Goal: Information Seeking & Learning: Learn about a topic

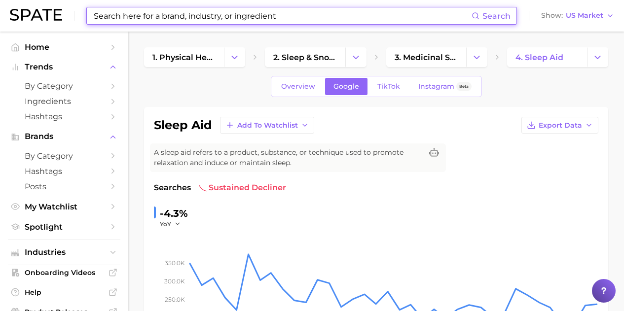
click at [120, 16] on input at bounding box center [282, 15] width 379 height 17
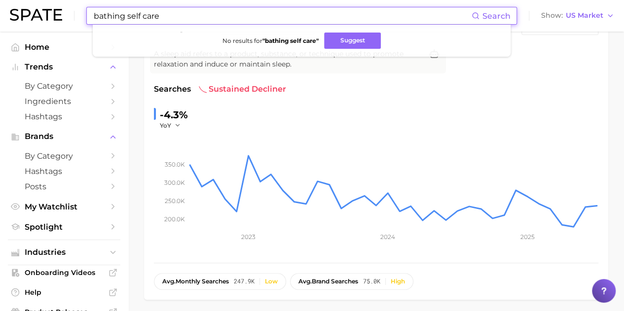
drag, startPoint x: 167, startPoint y: 14, endPoint x: 48, endPoint y: 13, distance: 118.4
click at [47, 15] on div "bathing self care Search No results for " bathing self care " Suggest Show US M…" at bounding box center [312, 16] width 604 height 32
drag, startPoint x: 60, startPoint y: 20, endPoint x: 52, endPoint y: 20, distance: 7.9
click at [52, 20] on div "bath self care Search No results for " bath self care " Suggest Show US Market" at bounding box center [312, 16] width 604 height 32
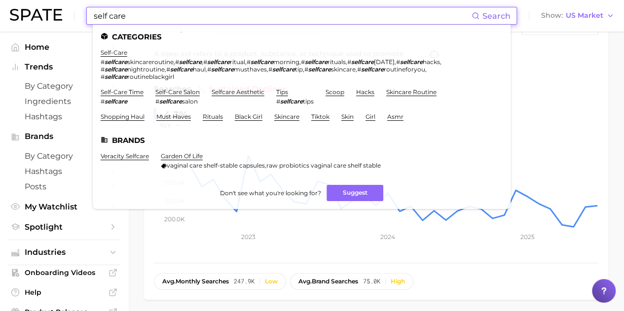
click at [139, 93] on link "self-care time" at bounding box center [122, 91] width 43 height 7
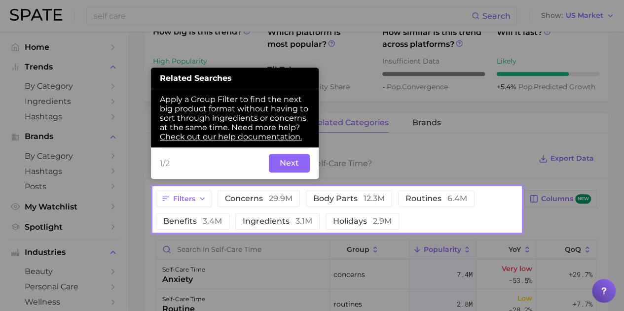
scroll to position [380, 0]
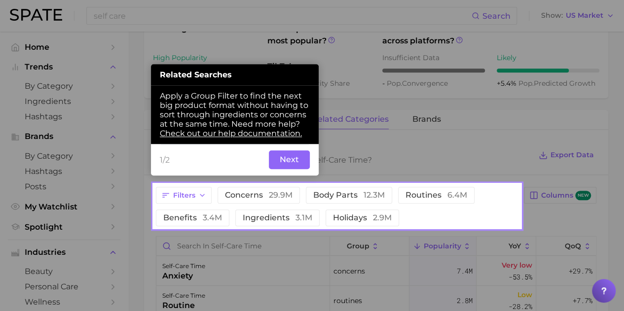
click at [289, 159] on button "Next" at bounding box center [289, 159] width 41 height 19
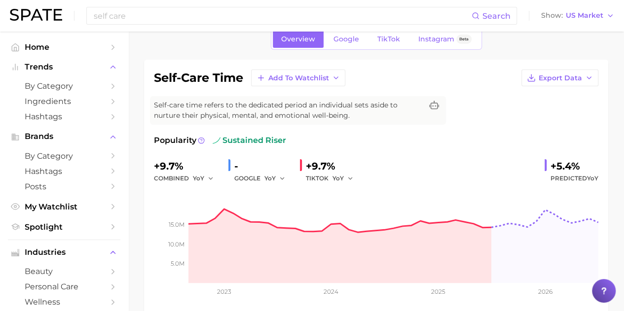
scroll to position [0, 0]
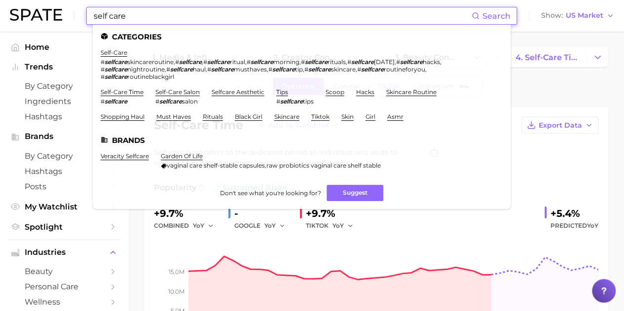
drag, startPoint x: 147, startPoint y: 17, endPoint x: 75, endPoint y: 18, distance: 72.0
click at [75, 18] on div "self care Search Categories self-care # selfcare skincareroutine , # selfcare ,…" at bounding box center [312, 16] width 604 height 32
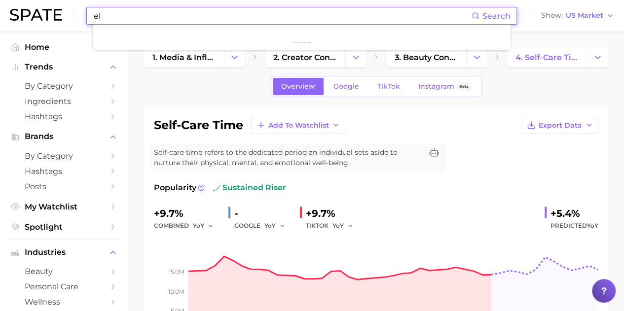
type input "e"
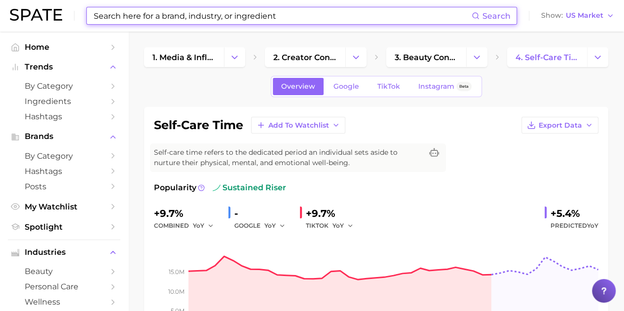
click at [92, 227] on span "Spotlight" at bounding box center [64, 226] width 79 height 9
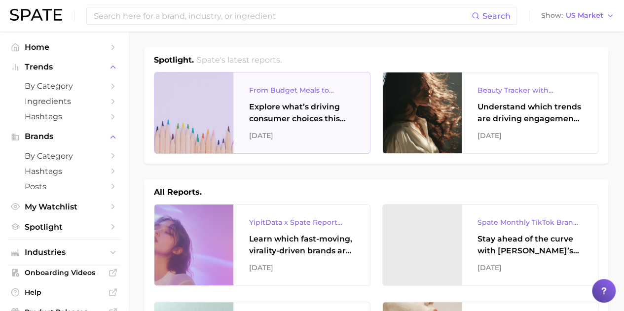
click at [282, 122] on div "Explore what’s driving consumer choices this back-to-school season From budget-…" at bounding box center [301, 113] width 105 height 24
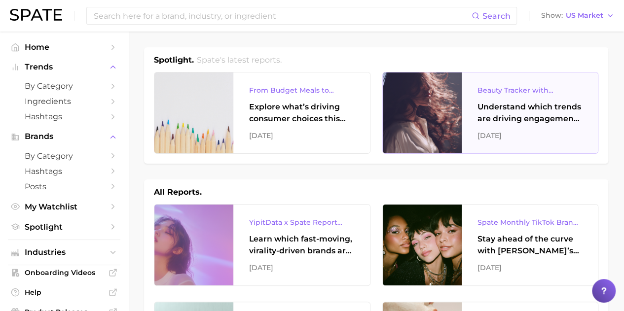
click at [540, 112] on div "Understand which trends are driving engagement across platforms in the skin, ha…" at bounding box center [529, 113] width 105 height 24
click at [515, 114] on div "Understand which trends are driving engagement across platforms in the skin, ha…" at bounding box center [529, 113] width 105 height 24
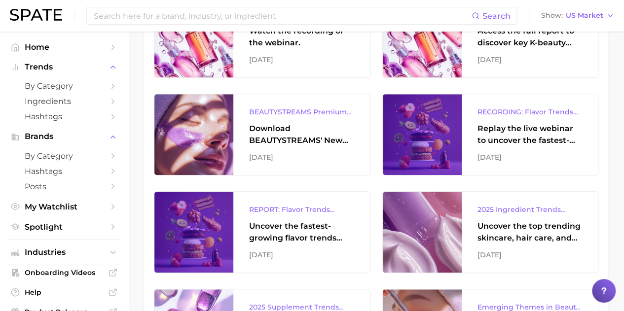
scroll to position [395, 0]
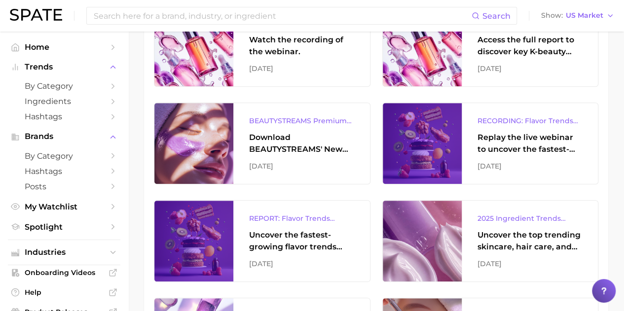
click at [114, 18] on input at bounding box center [282, 15] width 379 height 17
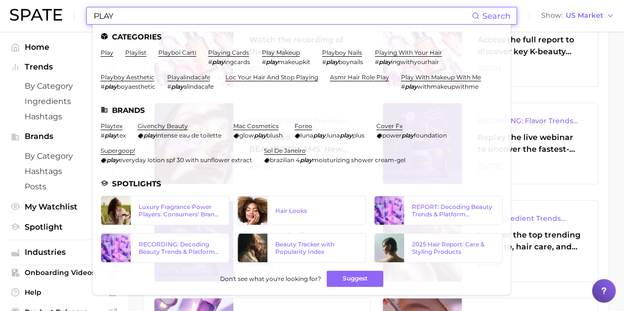
click at [130, 20] on input "PLAY" at bounding box center [282, 15] width 379 height 17
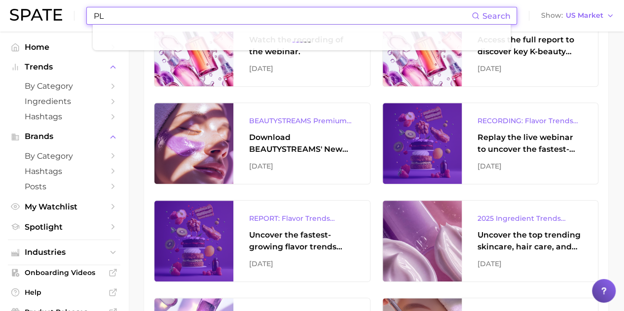
type input "P"
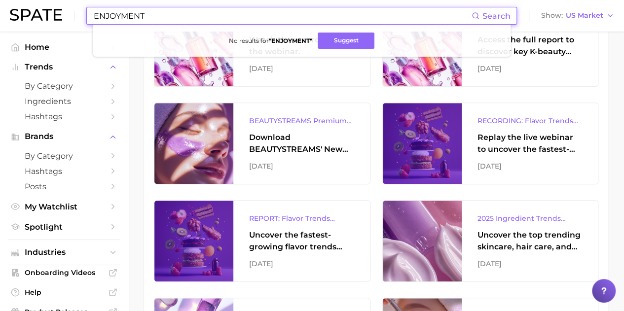
drag, startPoint x: 159, startPoint y: 20, endPoint x: 67, endPoint y: 18, distance: 92.3
click at [67, 18] on div "ENJOYMENT Search No results for " ENJOYMENT " Suggest Show US Market" at bounding box center [312, 16] width 604 height 32
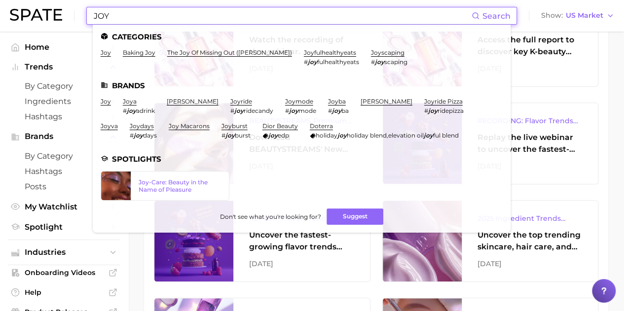
type input "JOY"
click at [371, 53] on link "joyscaping" at bounding box center [388, 52] width 34 height 7
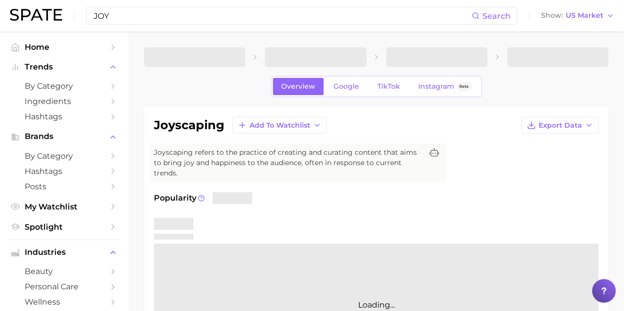
click at [117, 14] on input "JOY" at bounding box center [282, 15] width 379 height 17
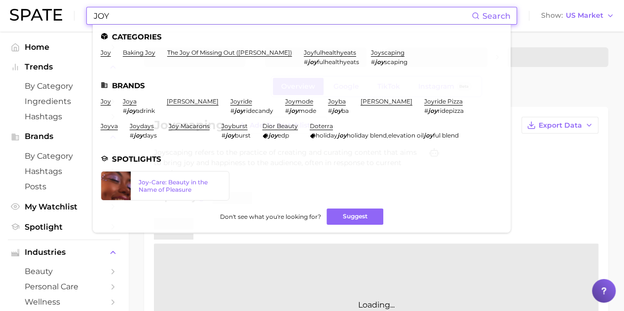
click at [304, 53] on link "joyfulhealthyeats" at bounding box center [330, 52] width 52 height 7
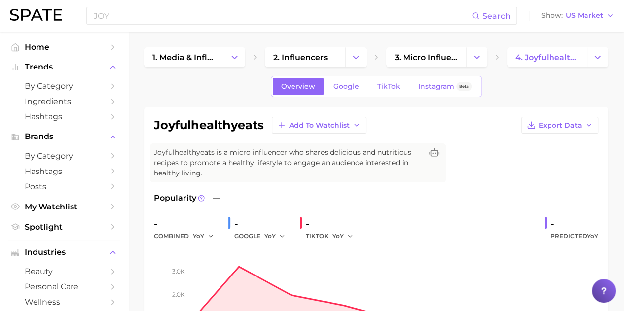
click at [90, 228] on span "Spotlight" at bounding box center [64, 226] width 79 height 9
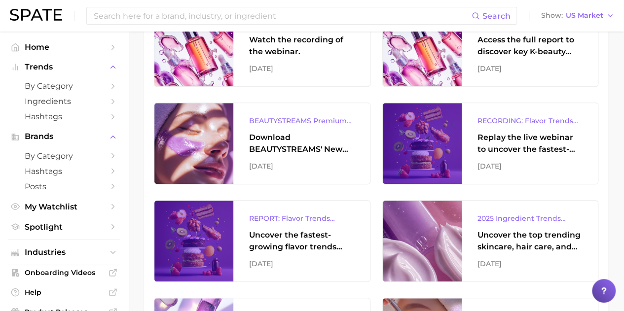
scroll to position [444, 0]
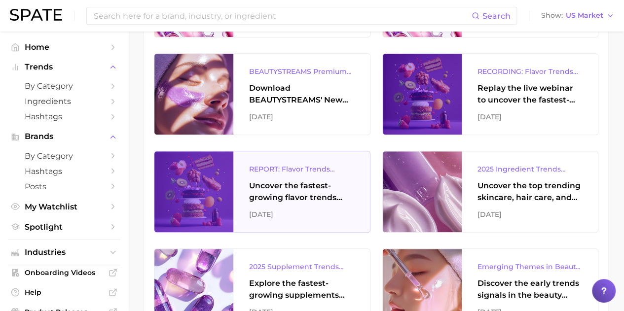
click at [306, 197] on div "Uncover the fastest-growing flavor trends and what they signal about evolving c…" at bounding box center [301, 192] width 105 height 24
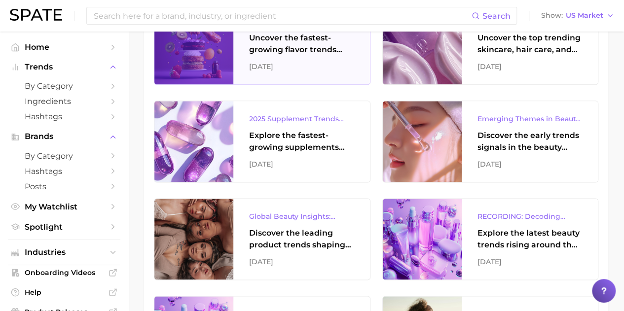
scroll to position [641, 0]
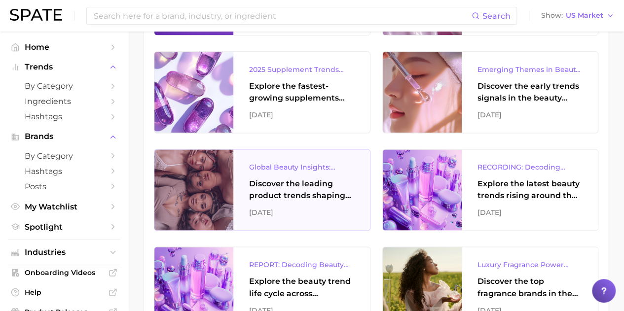
click at [308, 191] on div "Discover the leading product trends shaping the global beauty market." at bounding box center [301, 190] width 105 height 24
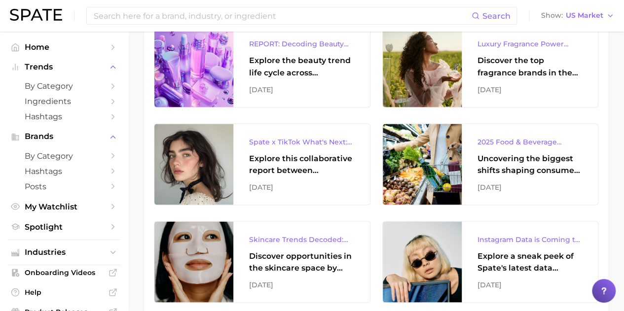
scroll to position [888, 0]
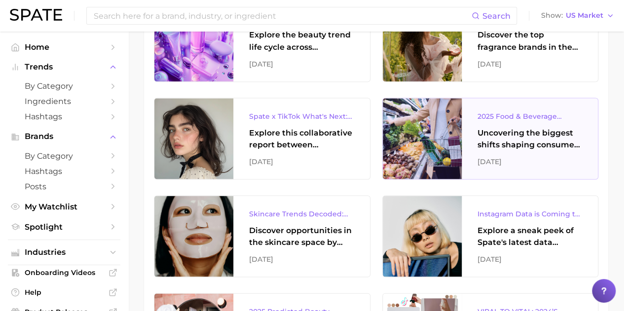
click at [560, 143] on div "Uncovering the biggest shifts shaping consumer preferences." at bounding box center [529, 139] width 105 height 24
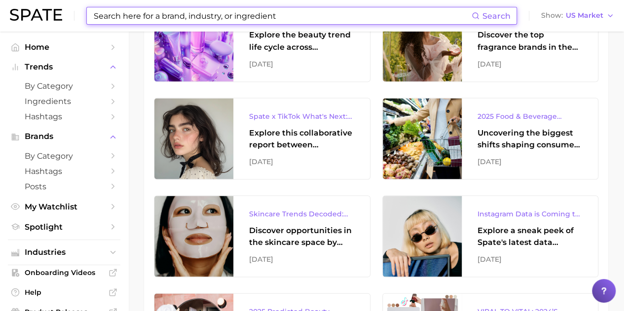
click at [131, 11] on input at bounding box center [282, 15] width 379 height 17
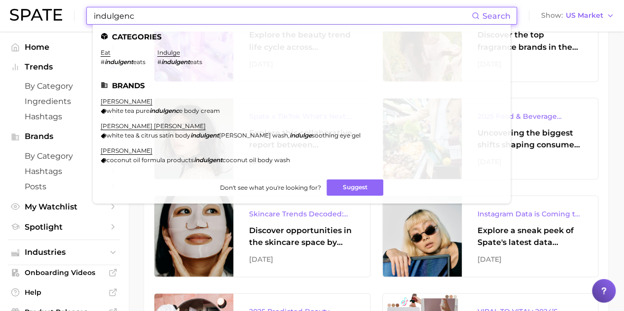
type input "indulgenc"
click at [172, 53] on link "indulge" at bounding box center [168, 52] width 23 height 7
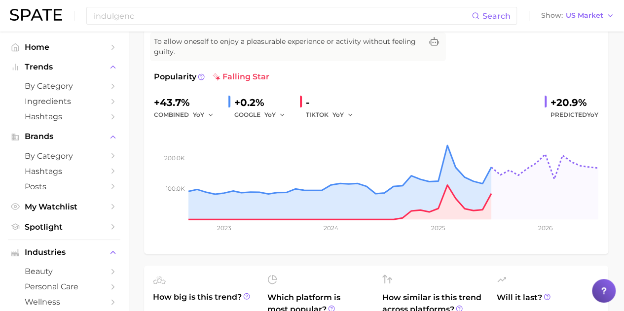
scroll to position [49, 0]
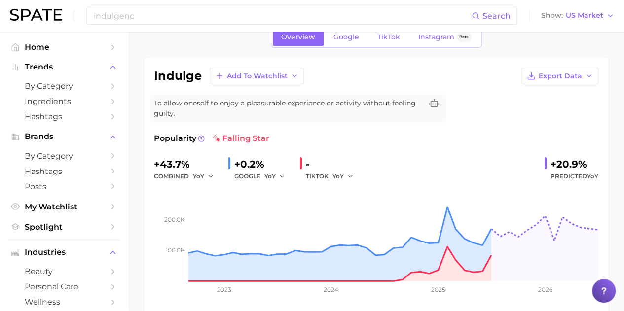
click at [350, 42] on link "Google" at bounding box center [346, 37] width 42 height 17
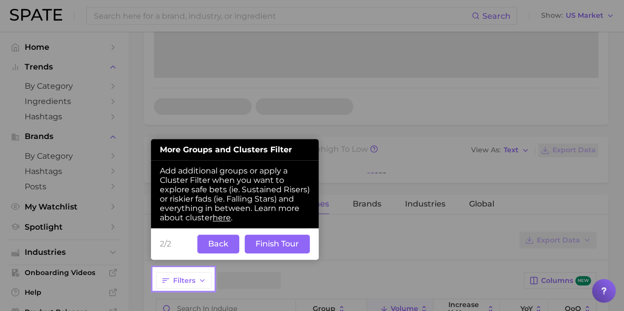
scroll to position [274, 0]
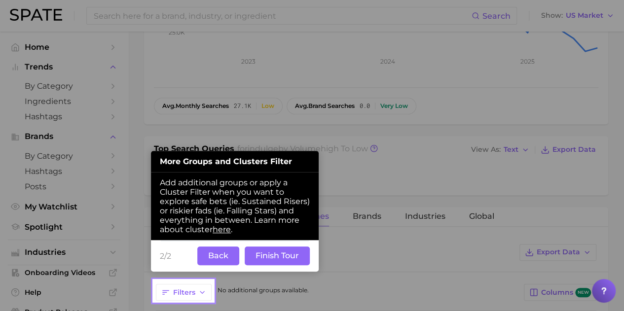
click at [223, 246] on div "2/2 Back Finish Tour" at bounding box center [235, 256] width 168 height 32
click at [232, 256] on button "Back" at bounding box center [218, 256] width 42 height 19
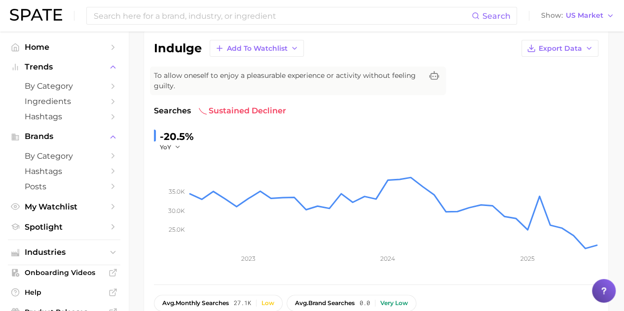
scroll to position [0, 0]
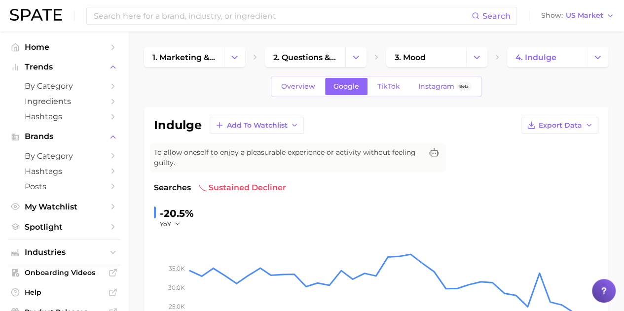
click at [391, 86] on span "TikTok" at bounding box center [388, 86] width 23 height 8
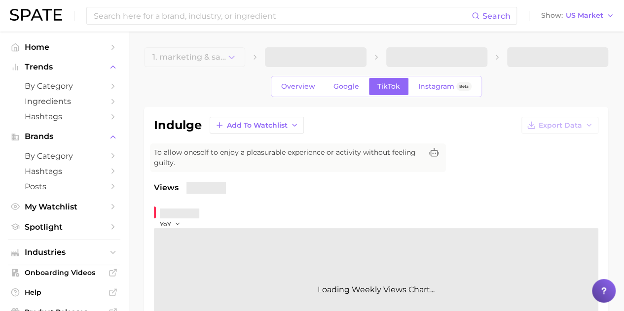
click at [435, 87] on span "Instagram" at bounding box center [436, 86] width 36 height 8
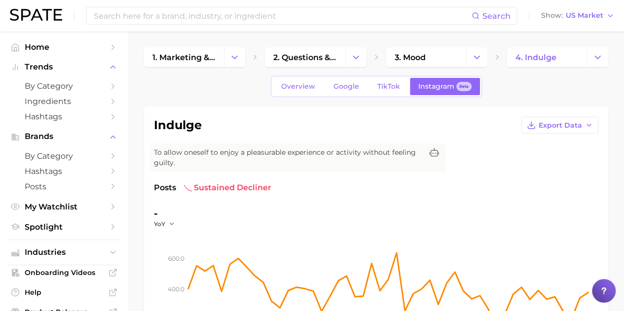
click at [154, 15] on input at bounding box center [282, 15] width 379 height 17
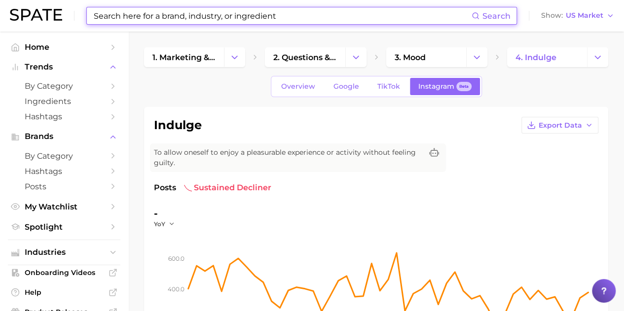
click at [120, 12] on input at bounding box center [282, 15] width 379 height 17
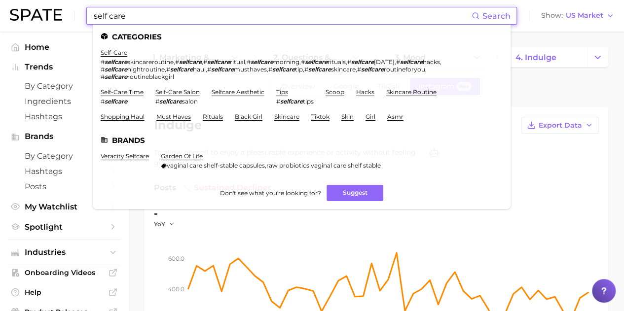
type input "self care"
drag, startPoint x: 120, startPoint y: 52, endPoint x: 140, endPoint y: 51, distance: 19.8
click at [120, 52] on link "self-care" at bounding box center [114, 52] width 27 height 7
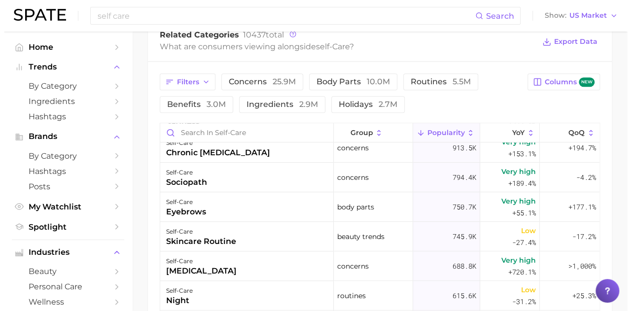
scroll to position [296, 0]
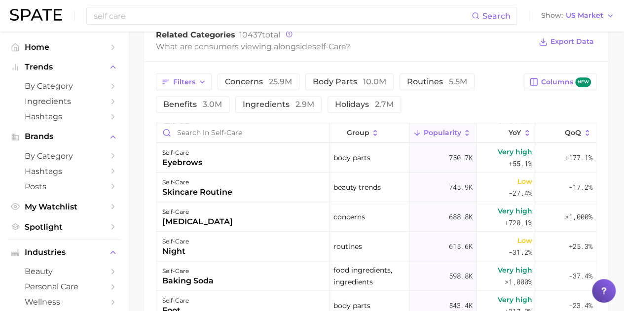
click at [176, 190] on div "skincare routine" at bounding box center [197, 192] width 70 height 12
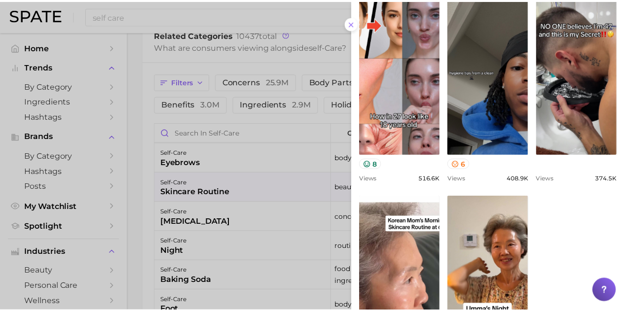
scroll to position [350, 0]
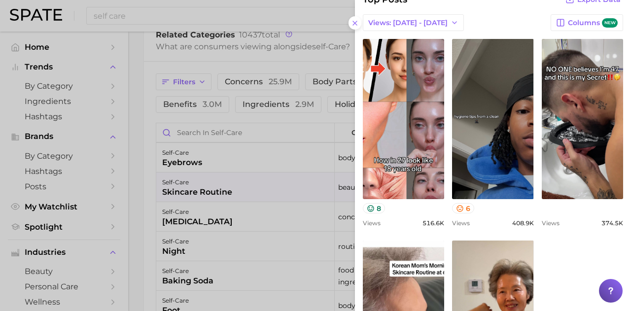
click at [354, 24] on line at bounding box center [355, 23] width 4 height 4
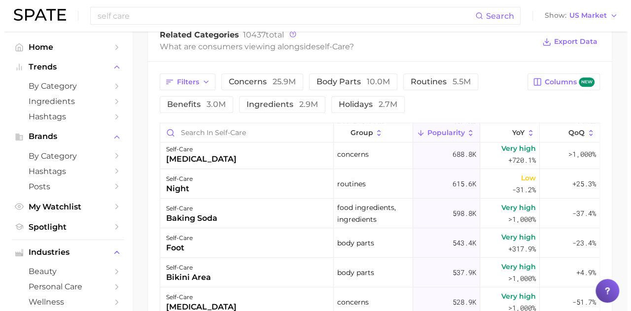
scroll to position [345, 0]
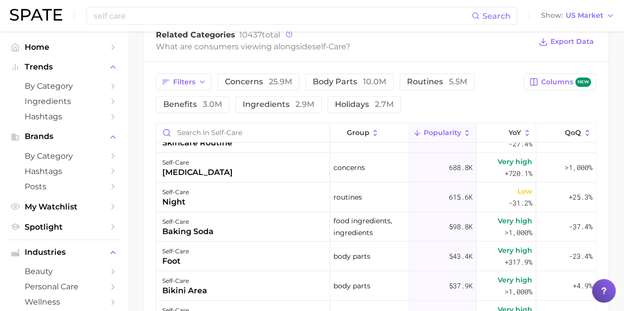
click at [170, 196] on div "night" at bounding box center [175, 202] width 27 height 12
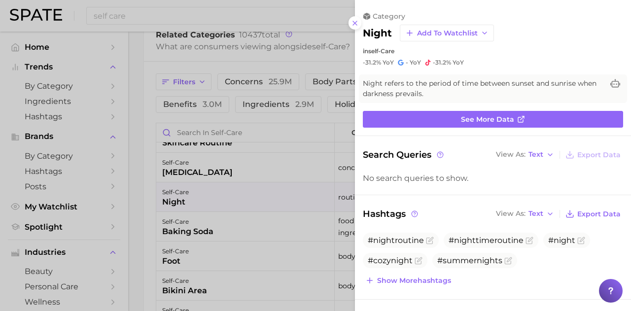
scroll to position [0, 0]
click at [492, 122] on span "See more data" at bounding box center [487, 119] width 53 height 8
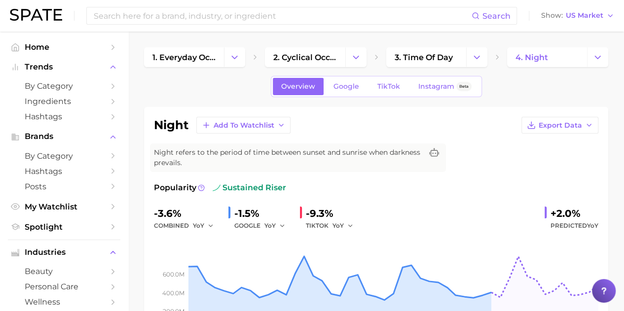
click at [96, 114] on link "Hashtags" at bounding box center [64, 116] width 112 height 15
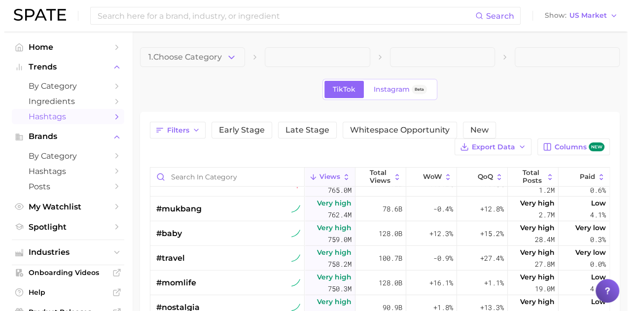
scroll to position [1430, 0]
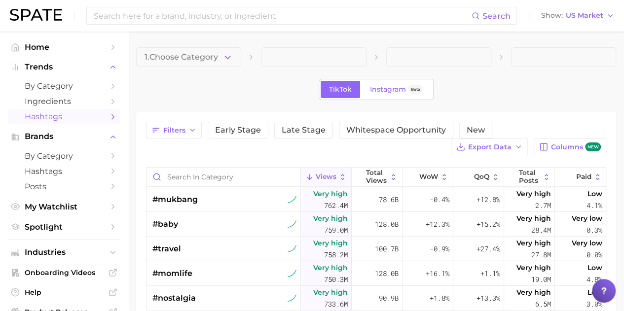
click at [176, 199] on span "#mukbang" at bounding box center [174, 200] width 45 height 12
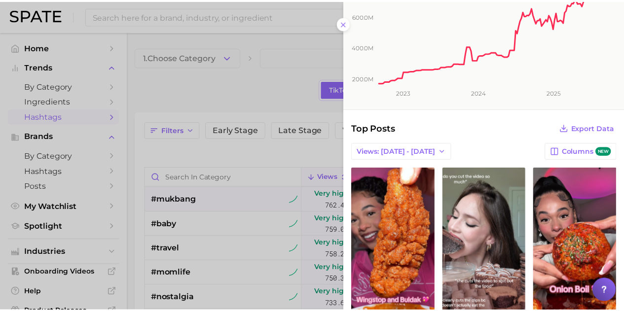
scroll to position [0, 0]
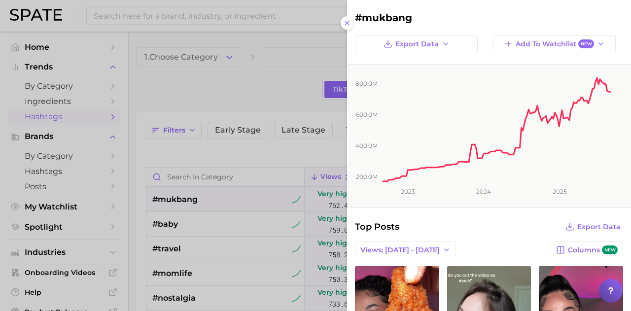
click at [348, 23] on icon at bounding box center [347, 23] width 8 height 8
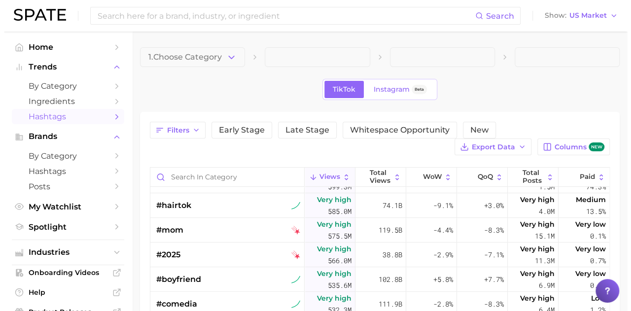
scroll to position [2170, 0]
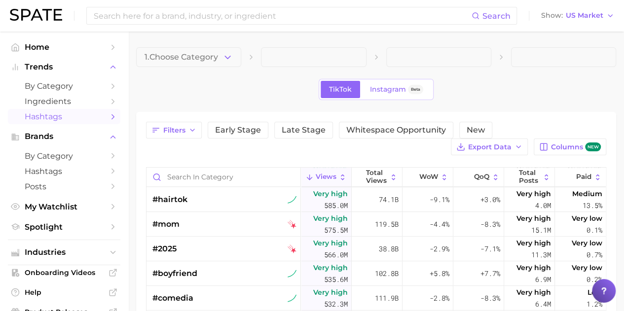
click at [165, 199] on span "#hairtok" at bounding box center [169, 200] width 35 height 12
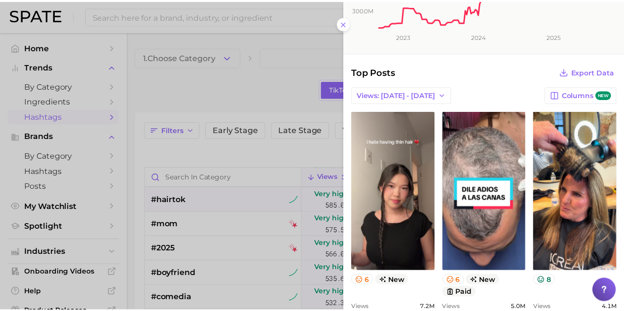
scroll to position [99, 0]
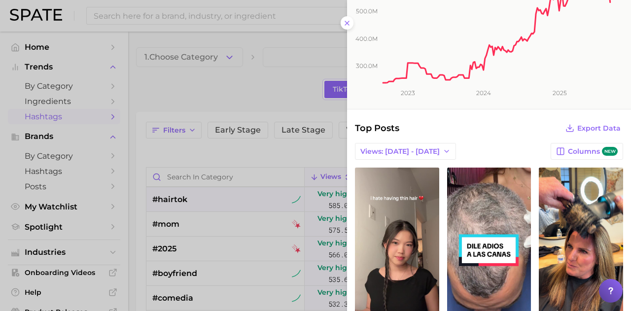
click at [348, 23] on icon "300.0m 400.0m 500.0m 600.0m 2023 2024 2025" at bounding box center [485, 37] width 277 height 143
click at [346, 23] on icon at bounding box center [347, 23] width 8 height 8
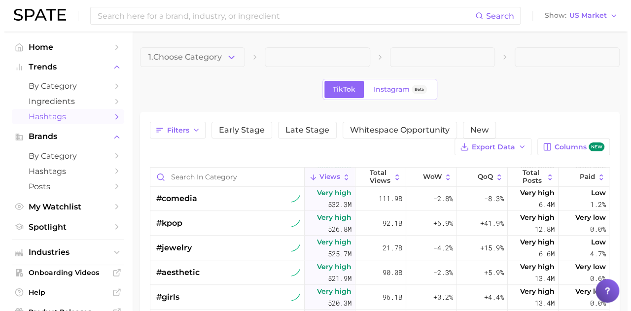
scroll to position [2269, 0]
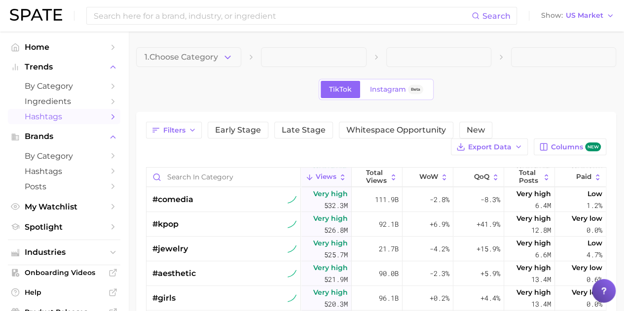
click at [179, 276] on span "#aesthetic" at bounding box center [173, 274] width 43 height 12
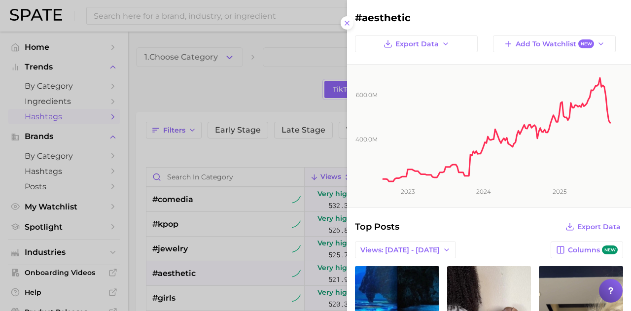
scroll to position [0, 0]
click at [347, 21] on icon at bounding box center [347, 23] width 8 height 8
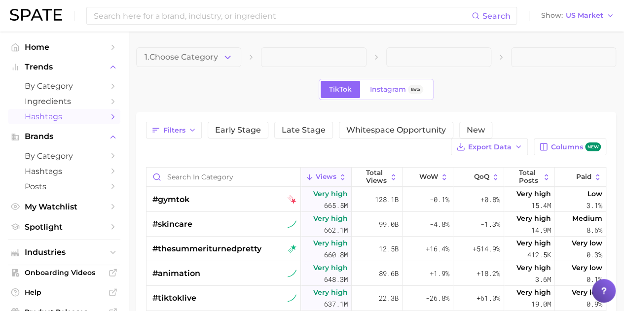
click at [109, 157] on icon "Sidebar" at bounding box center [113, 155] width 9 height 9
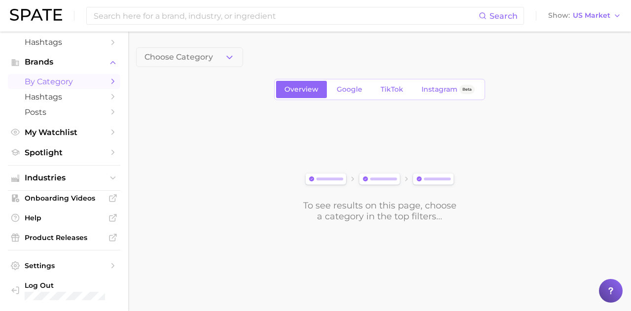
click at [77, 180] on span "Industries" at bounding box center [64, 178] width 79 height 9
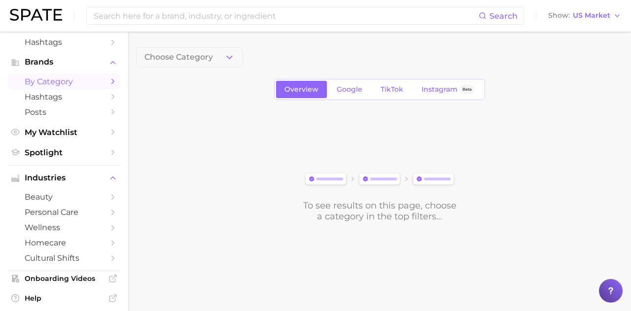
click at [86, 211] on span "personal care" at bounding box center [64, 212] width 79 height 9
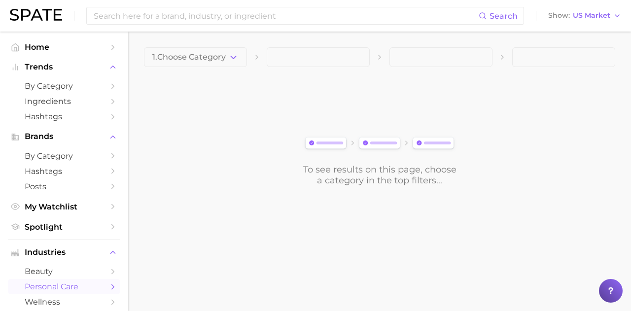
click at [238, 57] on icon "button" at bounding box center [233, 57] width 10 height 10
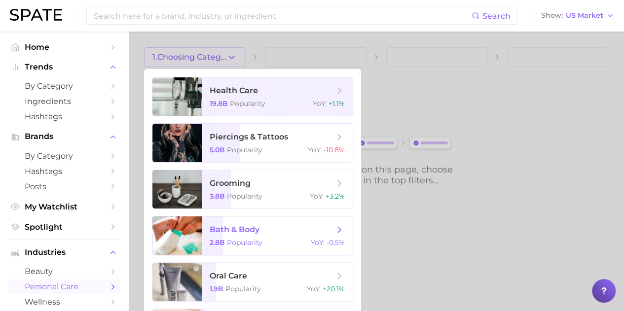
click at [292, 238] on span "bath & body 2.8b Popularity YoY : -0.5%" at bounding box center [277, 236] width 151 height 38
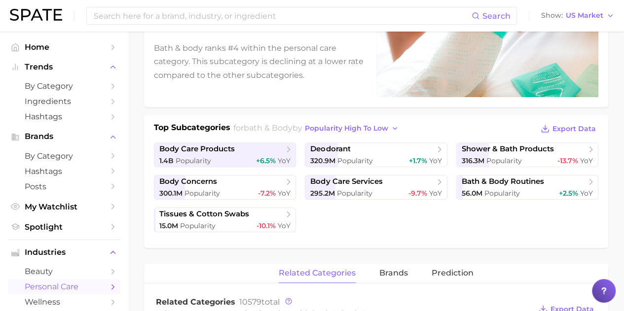
click at [523, 192] on div "56.0m Popularity +2.5% YoY" at bounding box center [527, 193] width 131 height 9
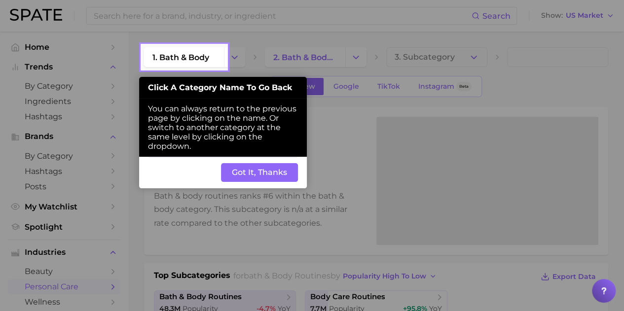
click at [259, 173] on button "Got It, Thanks" at bounding box center [259, 172] width 77 height 19
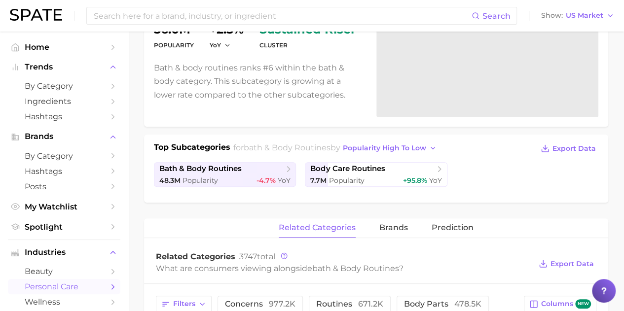
scroll to position [99, 0]
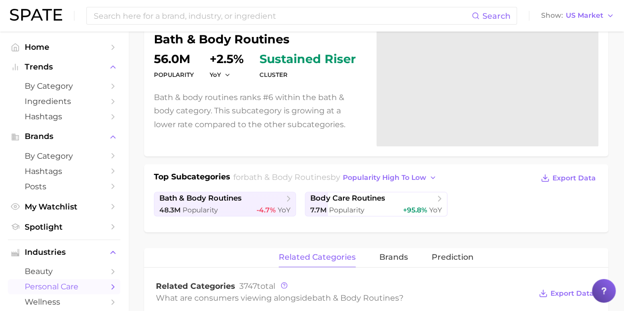
click at [370, 204] on link "body care routines 7.7m Popularity +95.8% YoY" at bounding box center [376, 204] width 142 height 25
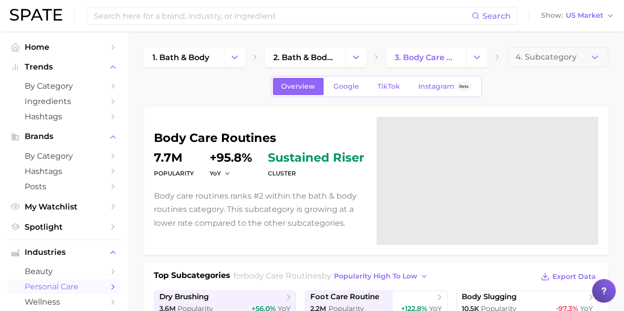
click at [535, 60] on span "4. Subcategory" at bounding box center [545, 57] width 61 height 9
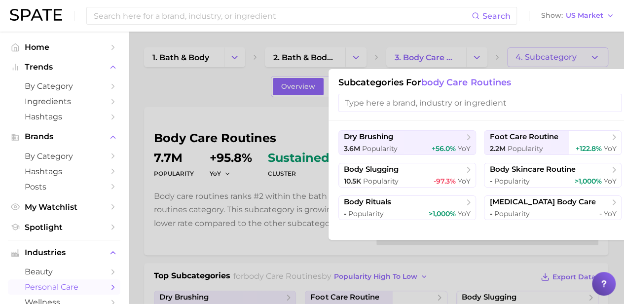
click at [390, 179] on span "Popularity" at bounding box center [381, 181] width 36 height 9
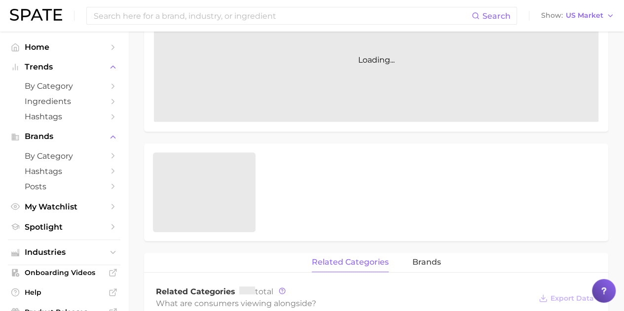
scroll to position [281, 0]
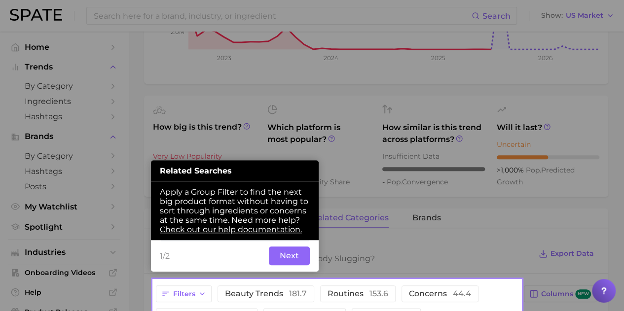
click at [296, 257] on button "Next" at bounding box center [289, 256] width 41 height 19
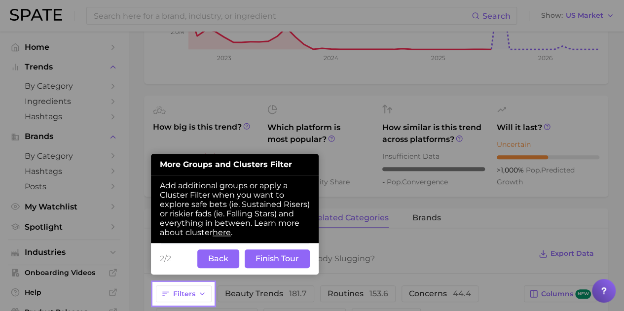
click at [213, 261] on button "Back" at bounding box center [218, 259] width 42 height 19
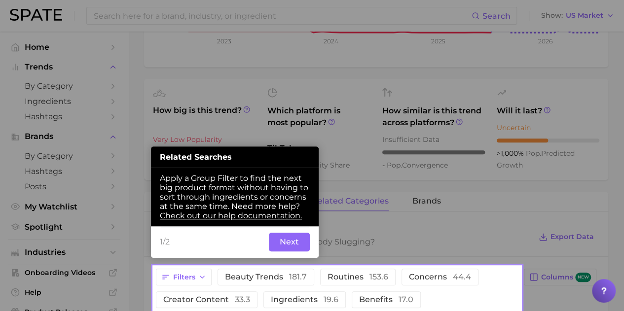
scroll to position [319, 0]
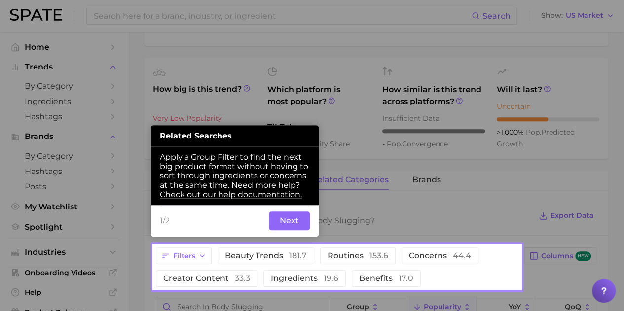
click at [289, 225] on button "Next" at bounding box center [289, 221] width 41 height 19
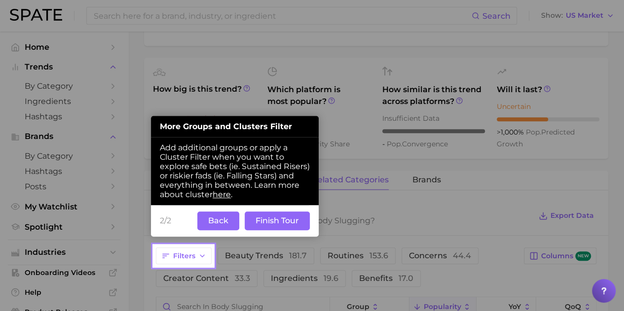
click at [264, 224] on button "Finish Tour" at bounding box center [277, 221] width 65 height 19
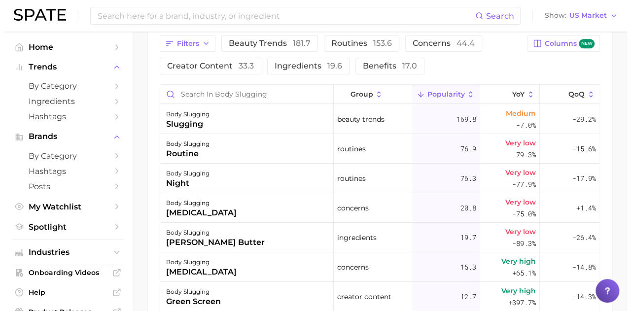
scroll to position [516, 0]
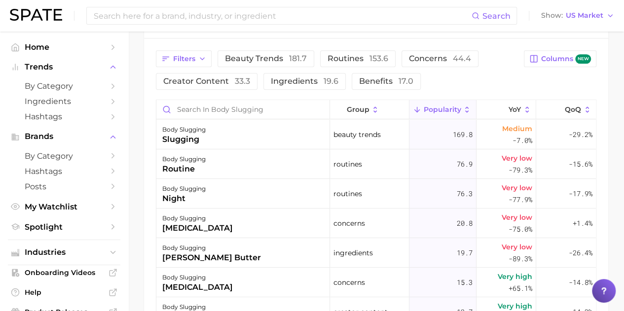
click at [198, 196] on div "night" at bounding box center [183, 199] width 43 height 12
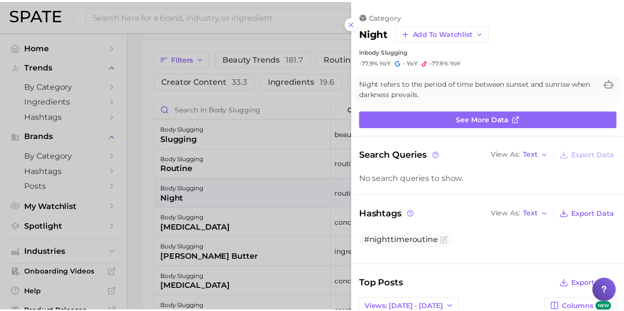
scroll to position [0, 0]
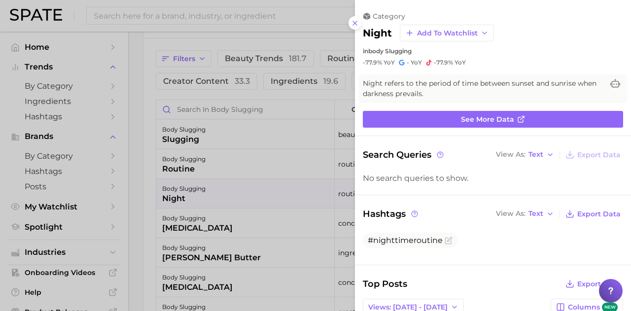
click at [356, 20] on icon at bounding box center [355, 23] width 8 height 8
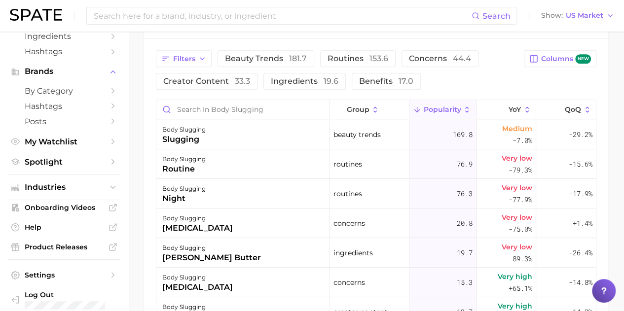
scroll to position [74, 0]
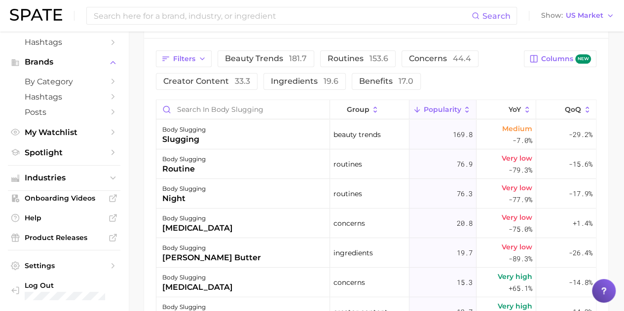
click at [109, 179] on icon "Sidebar" at bounding box center [113, 178] width 9 height 9
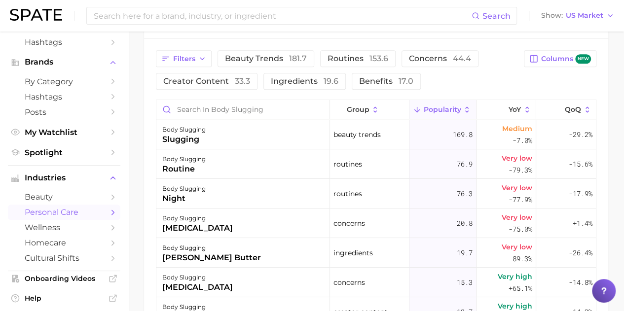
click at [100, 214] on link "personal care" at bounding box center [64, 212] width 112 height 15
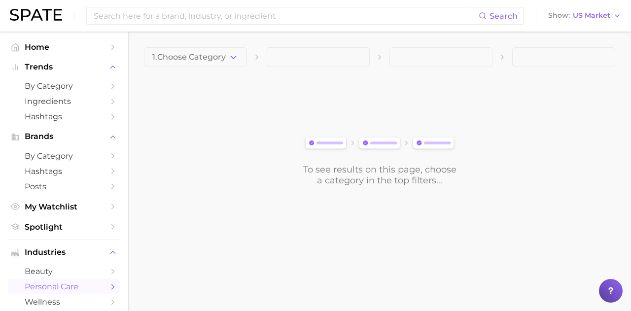
click at [109, 229] on icon "Sidebar" at bounding box center [113, 226] width 9 height 9
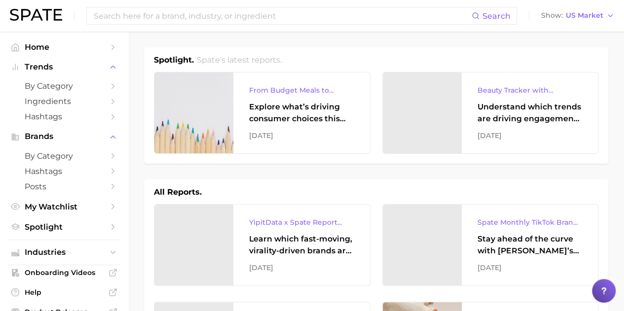
scroll to position [74, 0]
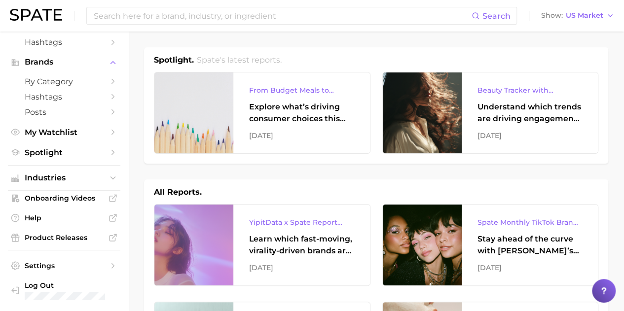
click at [109, 180] on icon "Sidebar" at bounding box center [113, 178] width 9 height 9
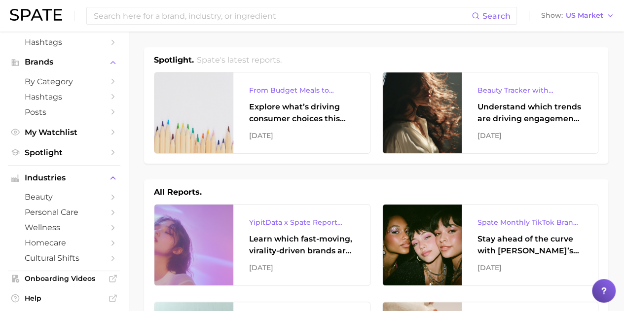
click at [109, 199] on icon "Sidebar" at bounding box center [113, 197] width 9 height 9
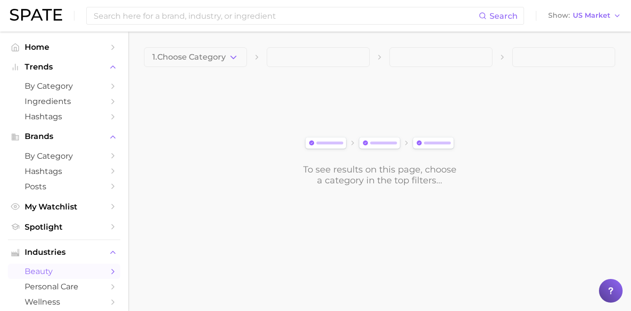
click at [97, 48] on link "Home" at bounding box center [64, 46] width 112 height 15
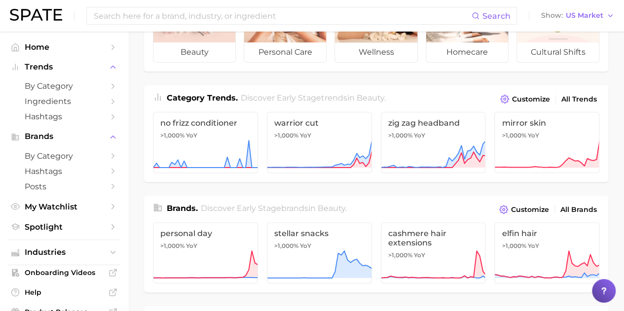
scroll to position [99, 0]
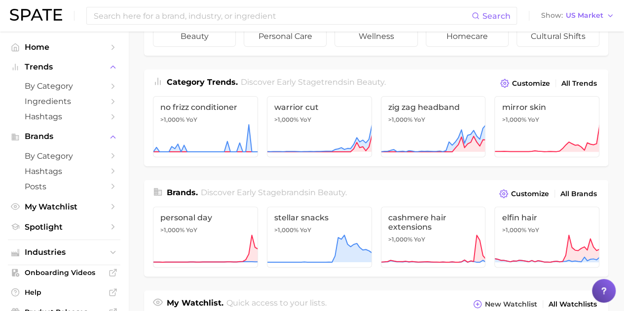
click at [550, 119] on link "mirror skin >1,000% YoY" at bounding box center [546, 126] width 105 height 61
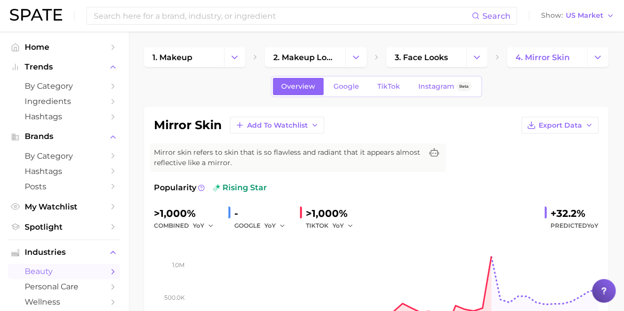
click at [39, 45] on span "Home" at bounding box center [64, 46] width 79 height 9
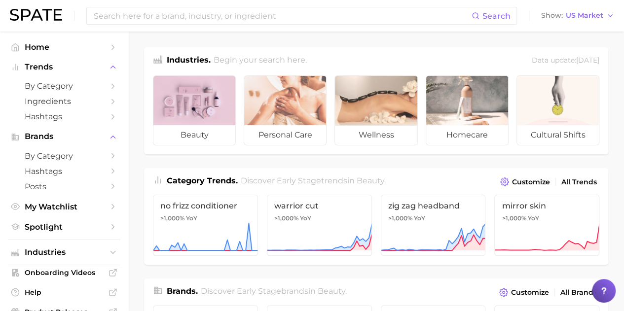
click at [190, 115] on div at bounding box center [194, 100] width 82 height 49
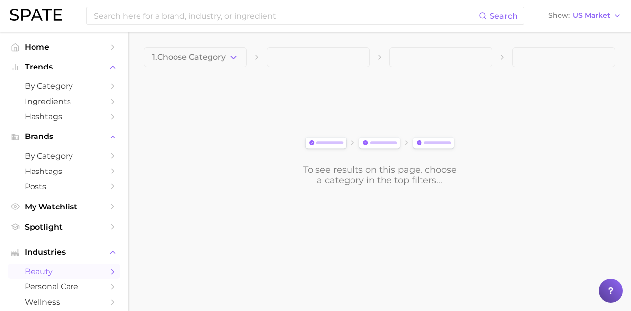
drag, startPoint x: 32, startPoint y: 68, endPoint x: 36, endPoint y: 66, distance: 5.1
click at [32, 68] on span "Trends" at bounding box center [64, 67] width 79 height 9
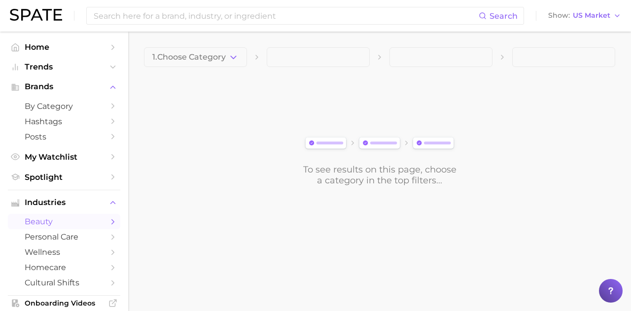
click at [38, 49] on span "Home" at bounding box center [64, 46] width 79 height 9
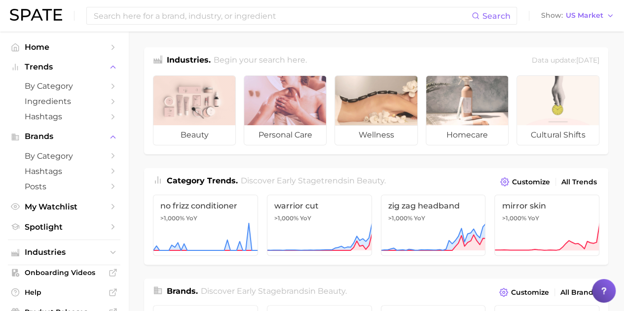
click at [297, 106] on div at bounding box center [285, 100] width 82 height 49
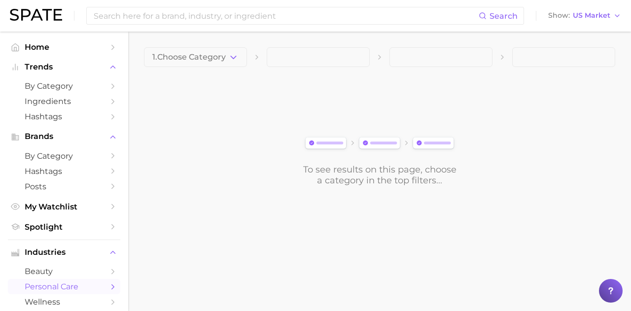
click at [73, 70] on span "Trends" at bounding box center [64, 67] width 79 height 9
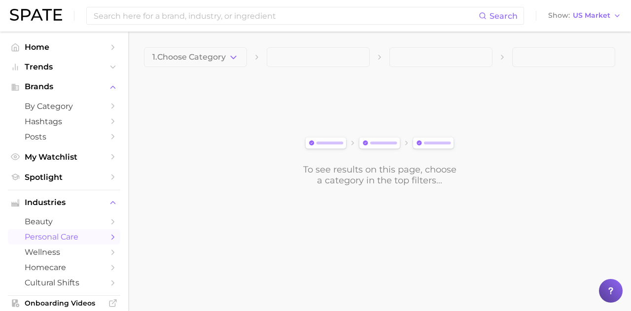
click at [69, 73] on button "Trends" at bounding box center [64, 67] width 112 height 15
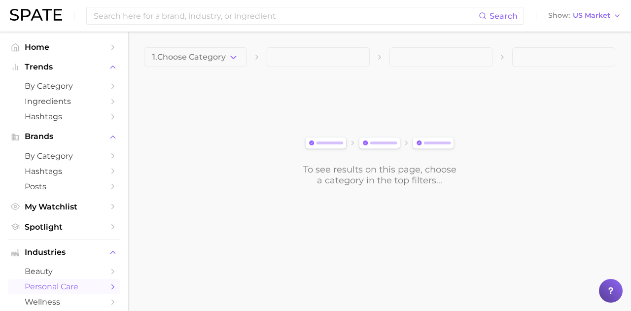
click at [76, 89] on span "by Category" at bounding box center [64, 85] width 79 height 9
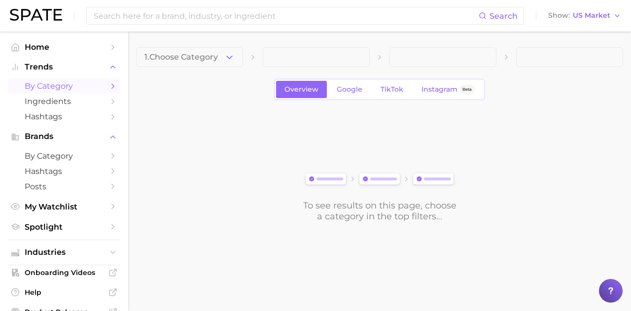
click at [75, 106] on span "Ingredients" at bounding box center [64, 101] width 79 height 9
click at [59, 103] on span "Ingredients" at bounding box center [64, 101] width 79 height 9
click at [109, 102] on icon "Sidebar" at bounding box center [113, 101] width 9 height 9
click at [312, 60] on span at bounding box center [316, 57] width 107 height 20
click at [186, 57] on span "1. Choose Category" at bounding box center [181, 57] width 73 height 9
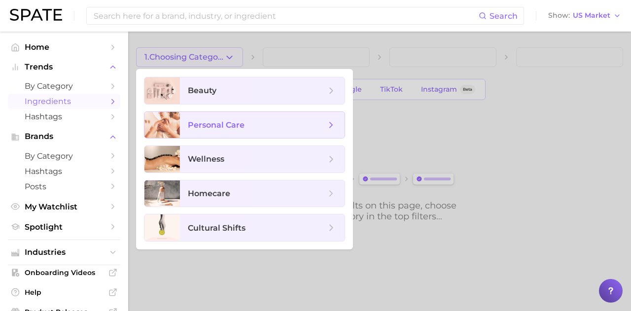
click at [191, 125] on span "personal care" at bounding box center [216, 124] width 57 height 9
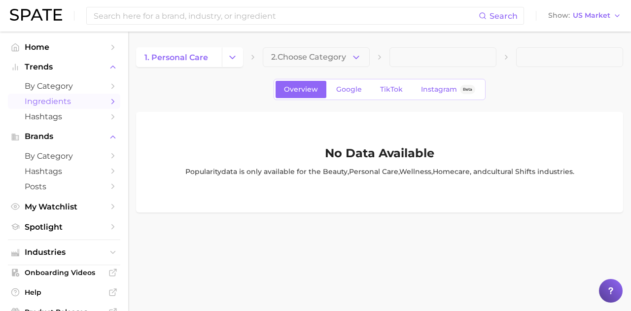
click at [330, 60] on span "2. Choose Category" at bounding box center [308, 57] width 75 height 9
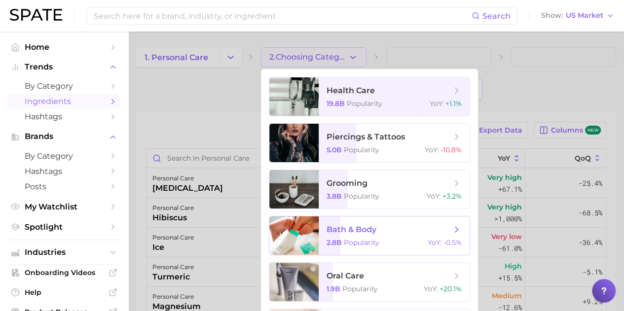
click at [382, 232] on span "bath & body" at bounding box center [389, 229] width 124 height 11
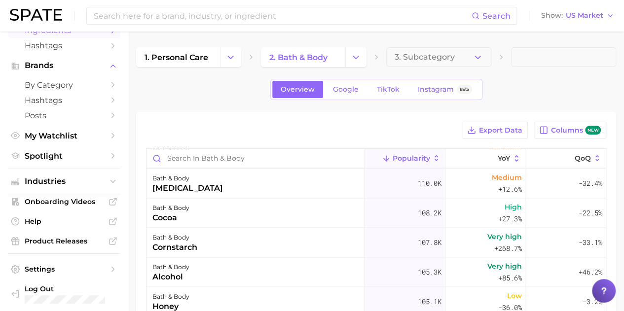
scroll to position [74, 0]
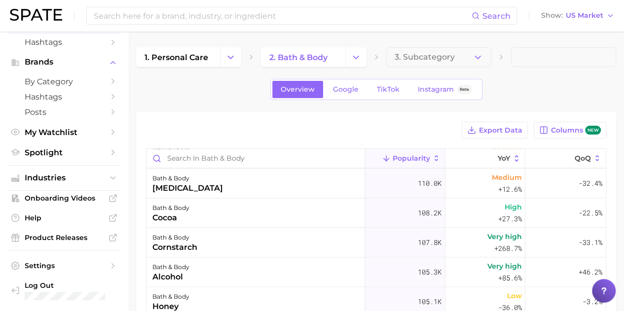
click at [75, 238] on span "Product Releases" at bounding box center [64, 237] width 79 height 9
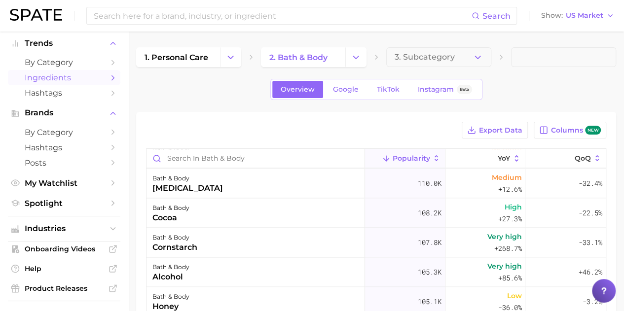
scroll to position [0, 0]
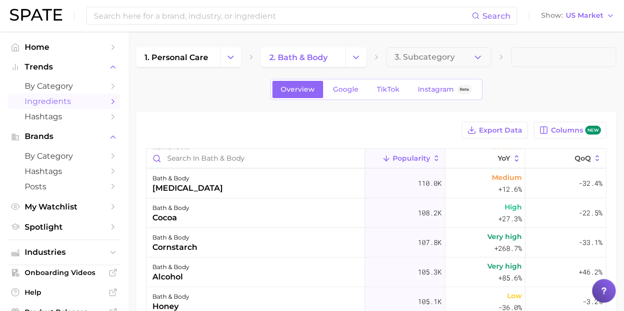
click at [48, 62] on button "Trends" at bounding box center [64, 67] width 112 height 15
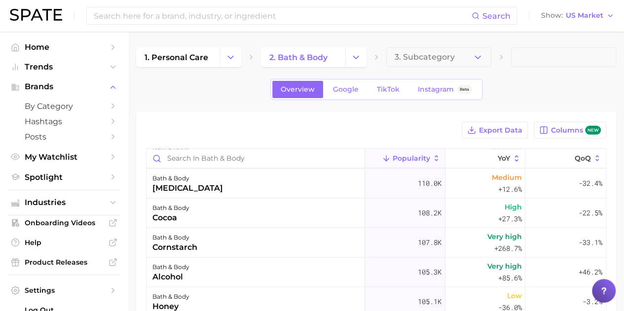
click at [62, 67] on span "Trends" at bounding box center [64, 67] width 79 height 9
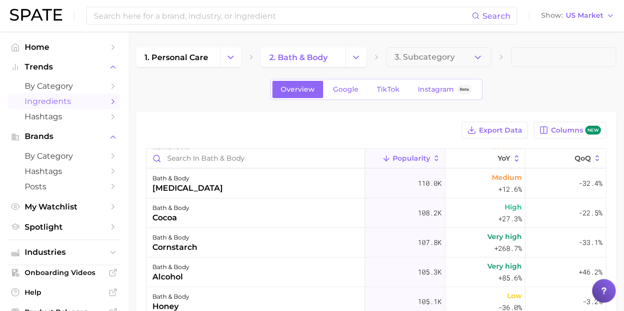
click at [132, 13] on input at bounding box center [282, 15] width 379 height 17
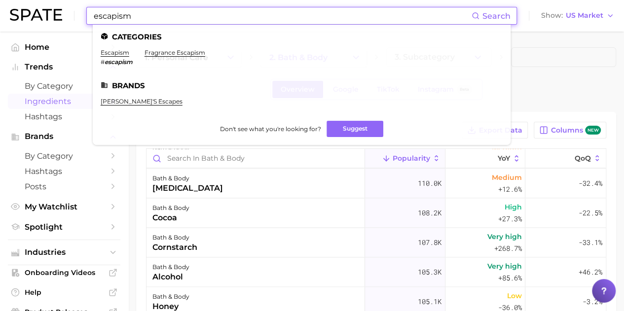
type input "escapism"
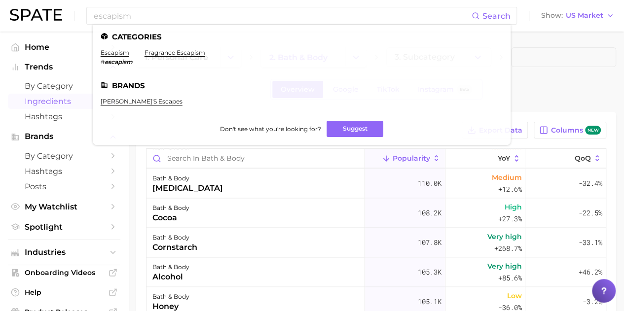
click at [119, 54] on link "escapism" at bounding box center [115, 52] width 29 height 7
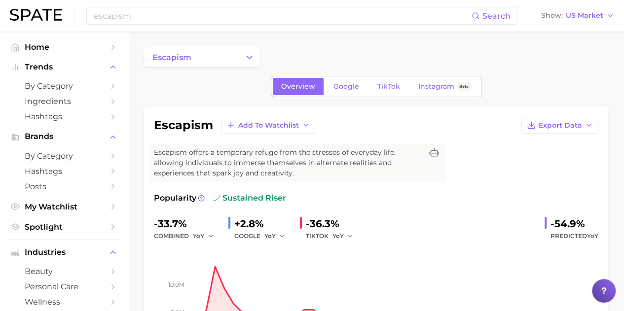
click at [353, 84] on span "Google" at bounding box center [346, 86] width 26 height 8
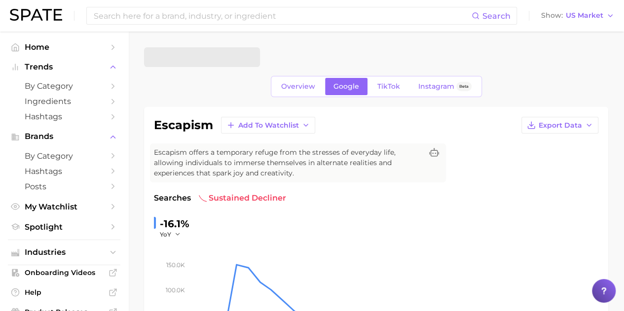
click at [383, 87] on span "TikTok" at bounding box center [388, 86] width 23 height 8
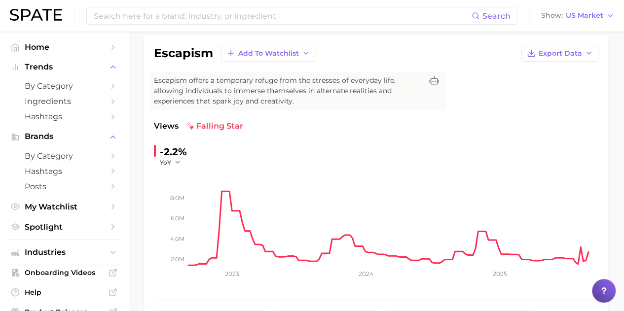
scroll to position [49, 0]
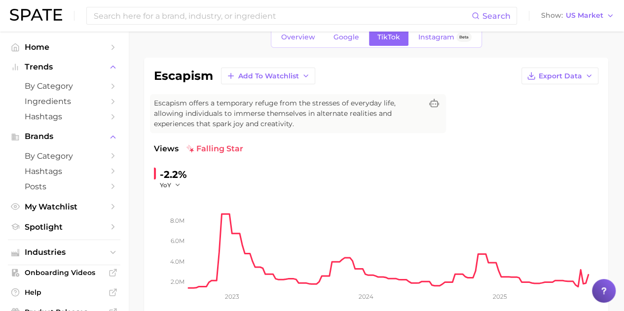
click at [299, 41] on link "Overview" at bounding box center [298, 37] width 51 height 17
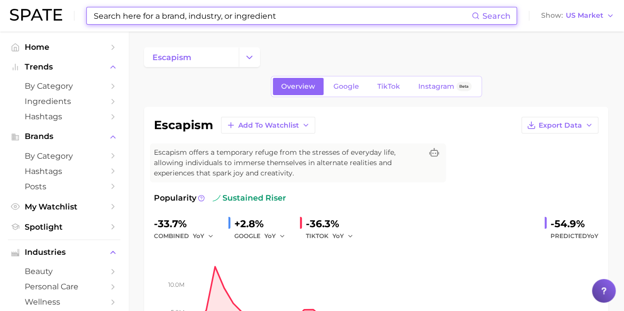
click at [173, 14] on input at bounding box center [282, 15] width 379 height 17
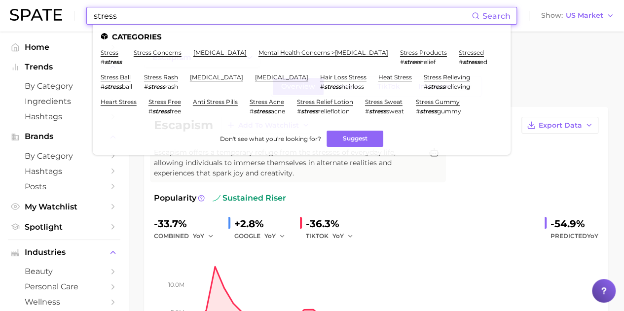
type input "stress"
click at [438, 54] on link "stress products" at bounding box center [423, 52] width 47 height 7
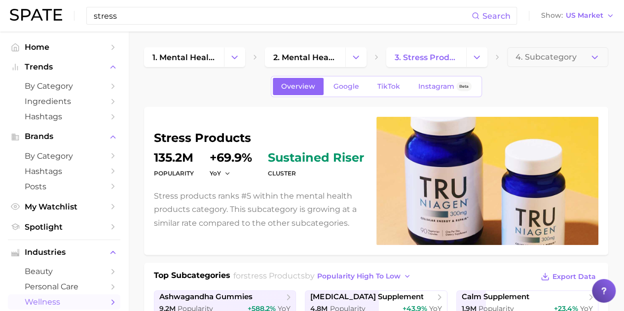
click at [132, 8] on input "stress" at bounding box center [282, 15] width 379 height 17
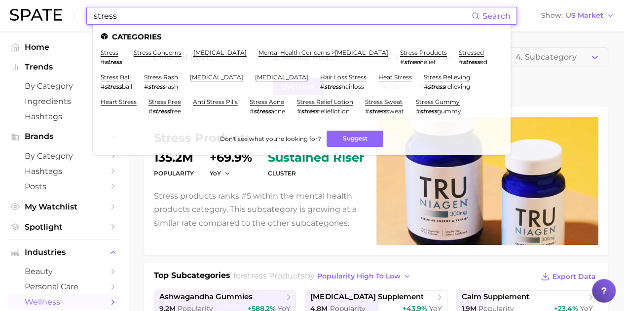
click at [130, 16] on input "stress" at bounding box center [282, 15] width 379 height 17
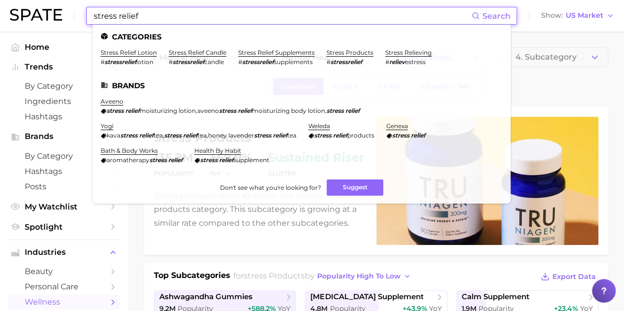
type input "stress relief"
click at [133, 55] on link "stress relief lotion" at bounding box center [129, 52] width 56 height 7
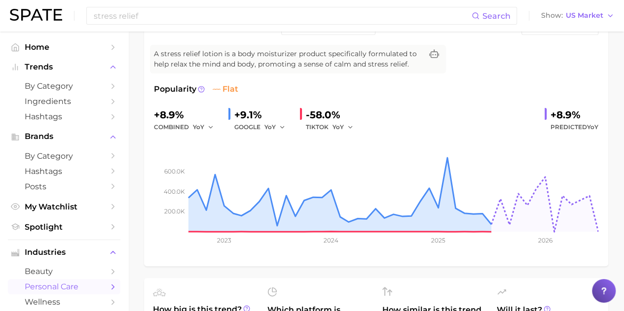
scroll to position [49, 0]
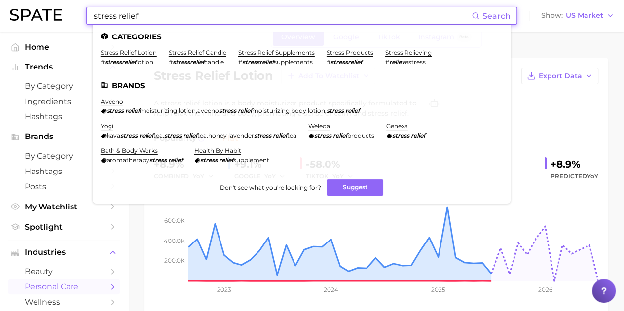
drag, startPoint x: 151, startPoint y: 15, endPoint x: 116, endPoint y: 18, distance: 34.7
click at [116, 18] on input "stress relief" at bounding box center [282, 15] width 379 height 17
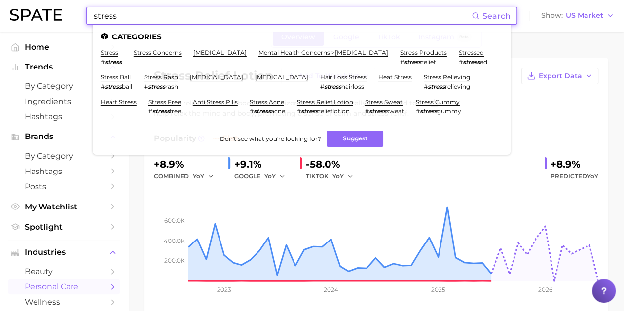
type input "stress"
click at [112, 53] on link "stress" at bounding box center [110, 52] width 18 height 7
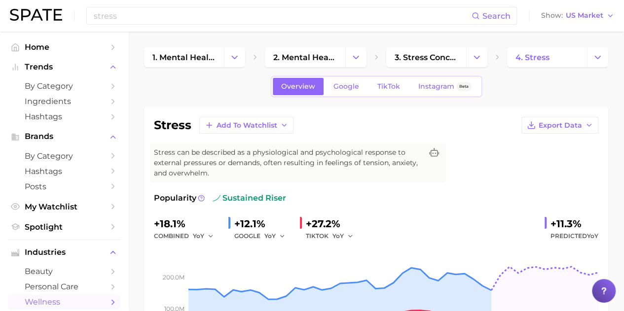
click at [340, 84] on span "Google" at bounding box center [346, 86] width 26 height 8
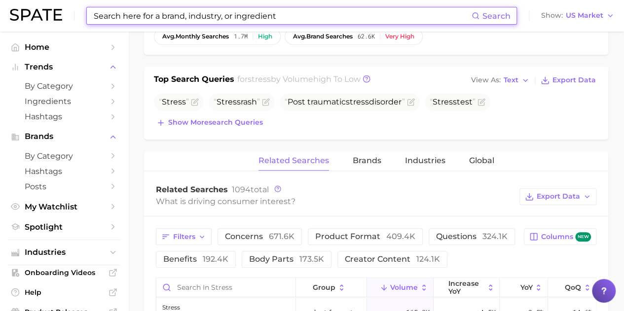
scroll to position [345, 0]
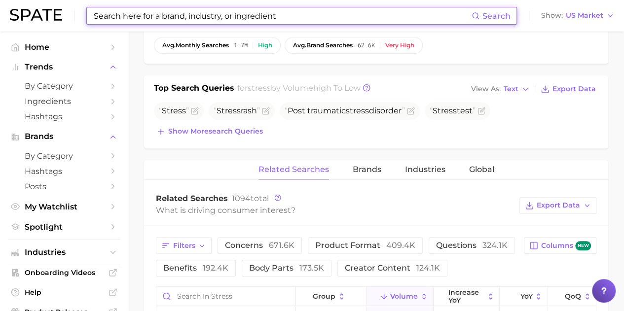
click at [358, 169] on span "Brands" at bounding box center [367, 169] width 29 height 9
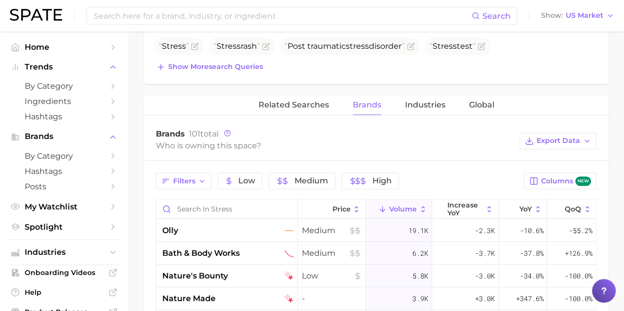
scroll to position [395, 0]
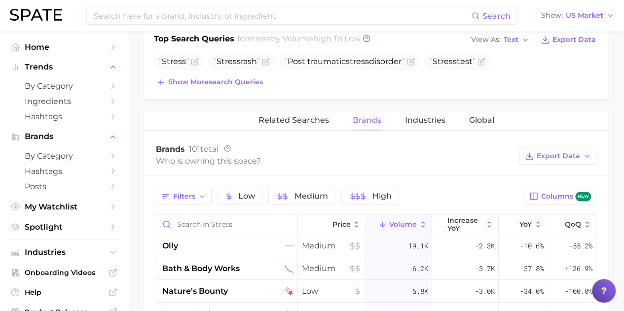
click at [169, 241] on span "olly" at bounding box center [170, 246] width 16 height 12
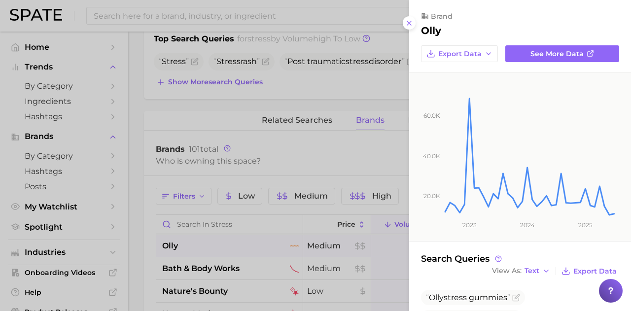
click at [407, 21] on icon at bounding box center [409, 23] width 8 height 8
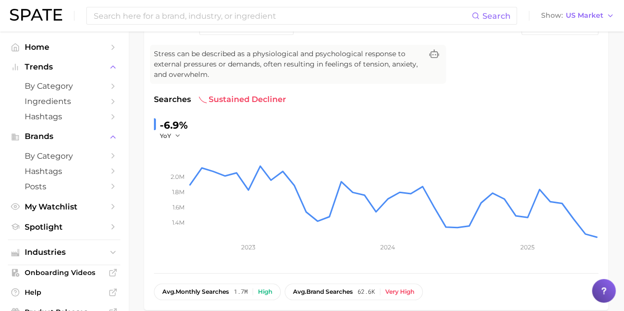
scroll to position [0, 0]
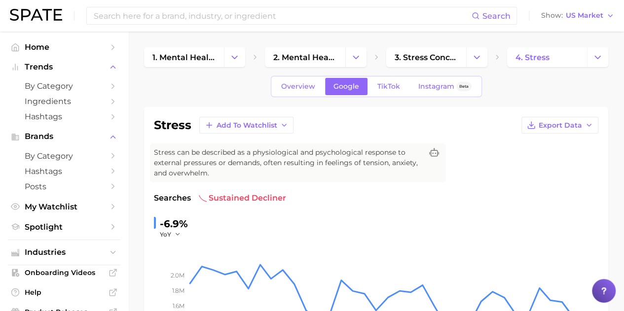
click at [144, 18] on input at bounding box center [282, 15] width 379 height 17
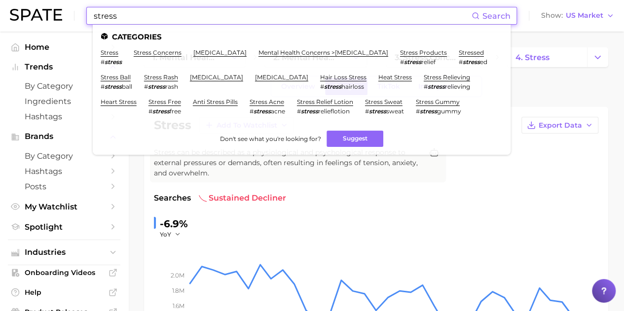
type input "stress"
click at [424, 81] on link "stress relieving" at bounding box center [447, 76] width 46 height 7
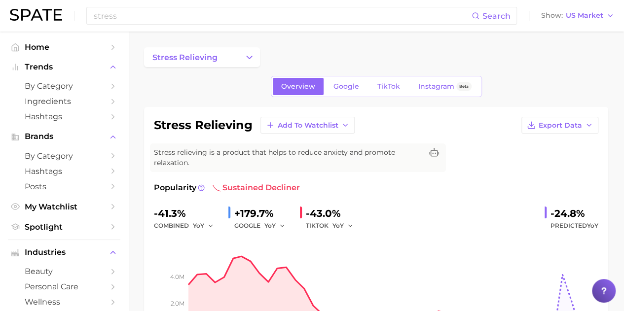
click at [330, 83] on link "Google" at bounding box center [346, 86] width 42 height 17
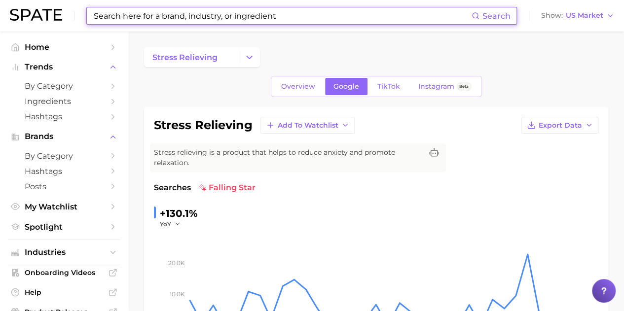
click at [159, 15] on input at bounding box center [282, 15] width 379 height 17
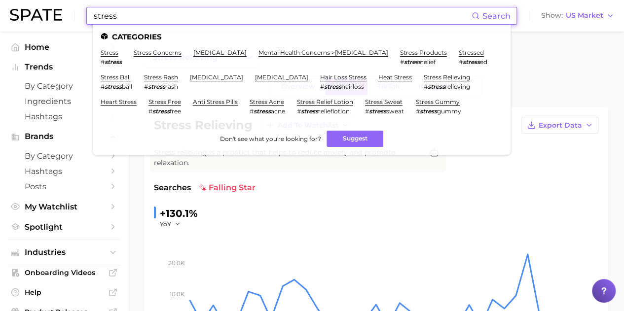
click at [181, 101] on link "stress free" at bounding box center [164, 101] width 33 height 7
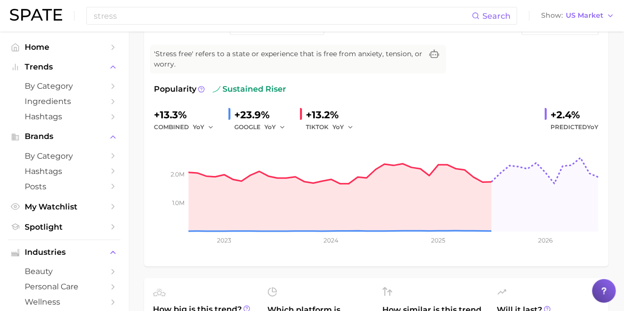
scroll to position [49, 0]
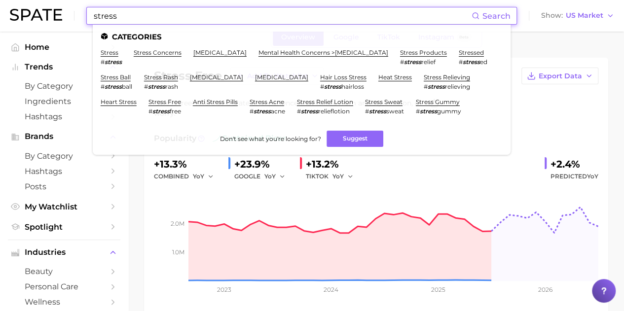
drag, startPoint x: 54, startPoint y: 10, endPoint x: 28, endPoint y: 8, distance: 26.8
click at [28, 8] on div "stress Search Categories stress # stress stress concerns [MEDICAL_DATA] mental …" at bounding box center [312, 16] width 604 height 32
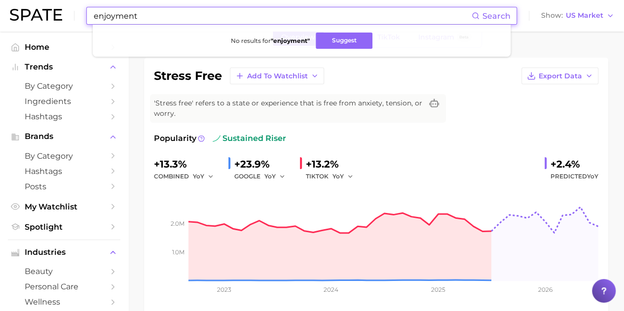
drag, startPoint x: 105, startPoint y: 16, endPoint x: 71, endPoint y: 16, distance: 34.0
click at [71, 16] on div "enjoyment Search No results for " enjoyment " Suggest Show US Market" at bounding box center [312, 16] width 604 height 32
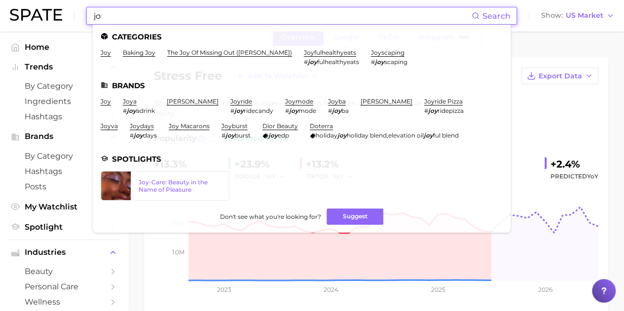
type input "j"
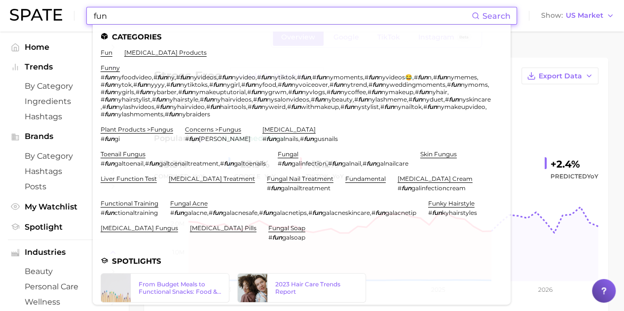
type input "fun"
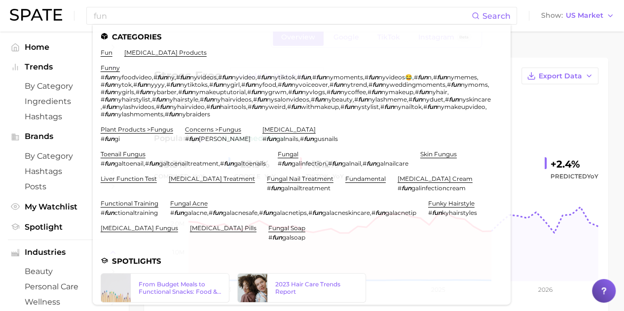
click at [105, 51] on link "fun" at bounding box center [107, 52] width 12 height 7
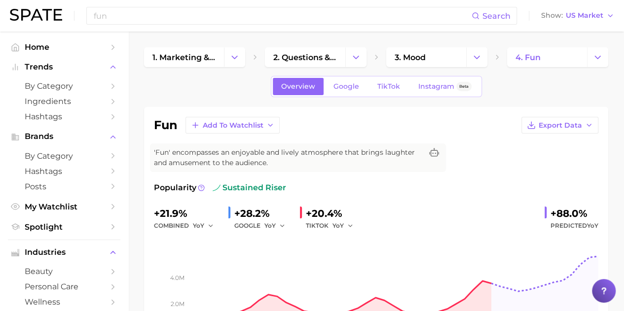
click at [344, 90] on span "Google" at bounding box center [346, 86] width 26 height 8
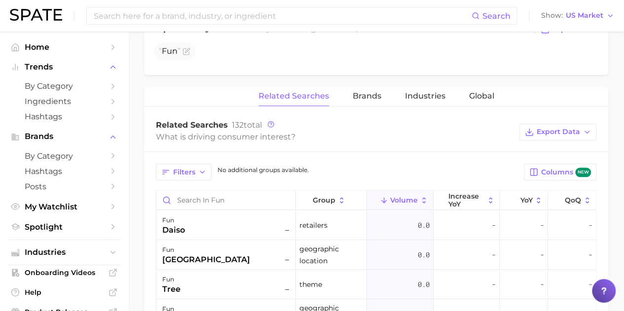
scroll to position [444, 0]
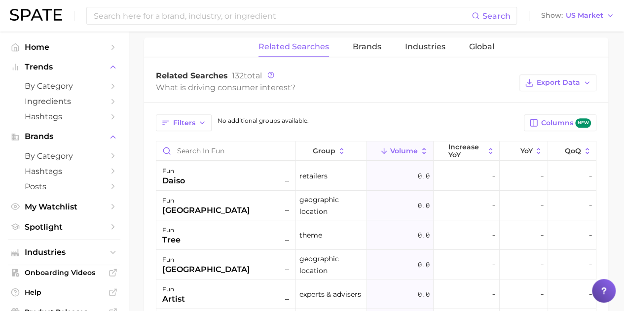
click at [363, 46] on span "Brands" at bounding box center [367, 46] width 29 height 9
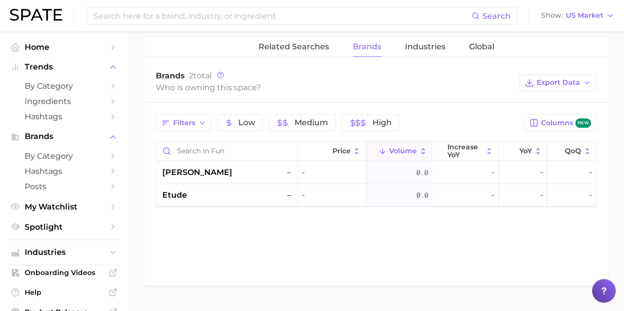
click at [310, 46] on span "Related Searches" at bounding box center [293, 46] width 71 height 9
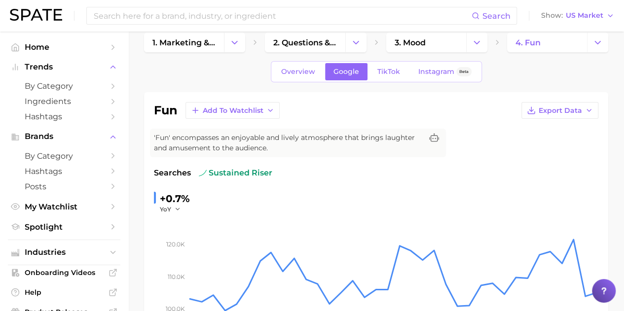
scroll to position [0, 0]
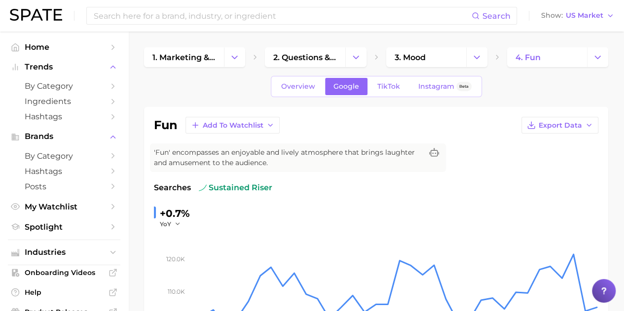
click at [123, 20] on input at bounding box center [282, 15] width 379 height 17
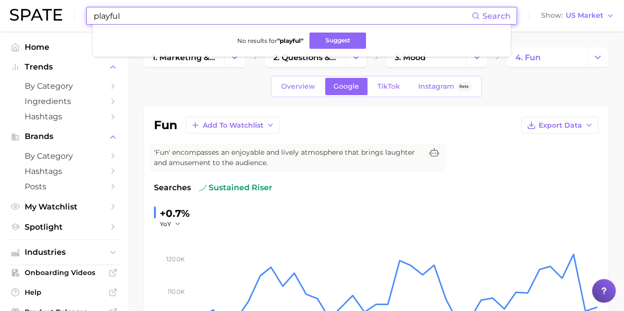
drag, startPoint x: 132, startPoint y: 14, endPoint x: 65, endPoint y: 16, distance: 67.1
click at [65, 16] on div "playful Search No results for " playful " Suggest Show US Market" at bounding box center [312, 16] width 604 height 32
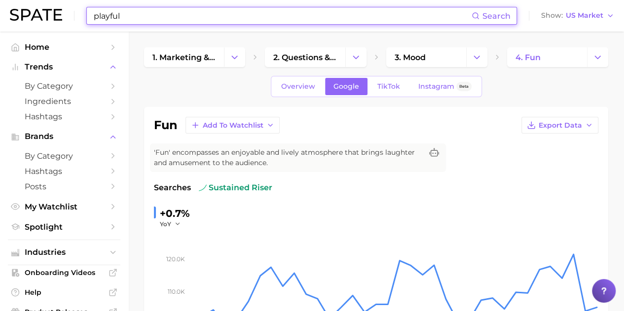
type input "playful"
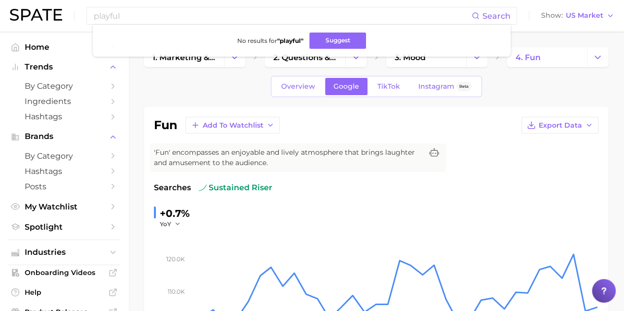
click at [236, 61] on icon "Change Category" at bounding box center [234, 57] width 10 height 10
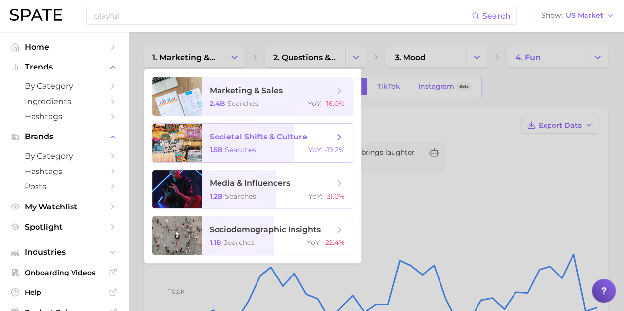
click at [273, 147] on div "1.5b searches YoY : -19.2%" at bounding box center [277, 150] width 135 height 9
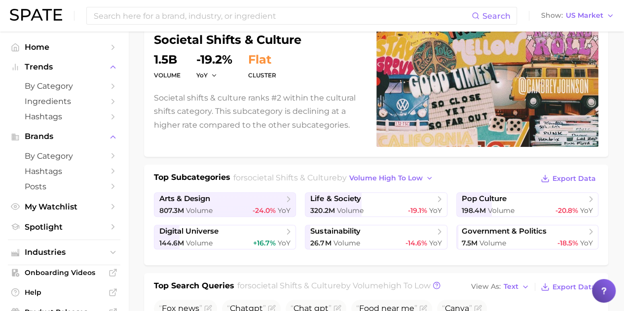
scroll to position [99, 0]
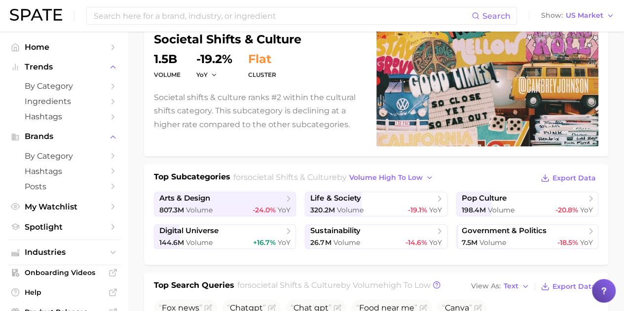
click at [487, 202] on span "pop culture" at bounding box center [484, 198] width 45 height 9
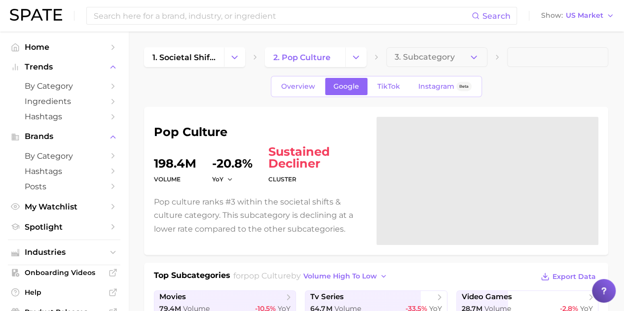
click at [235, 58] on polyline "Change Category" at bounding box center [234, 57] width 5 height 2
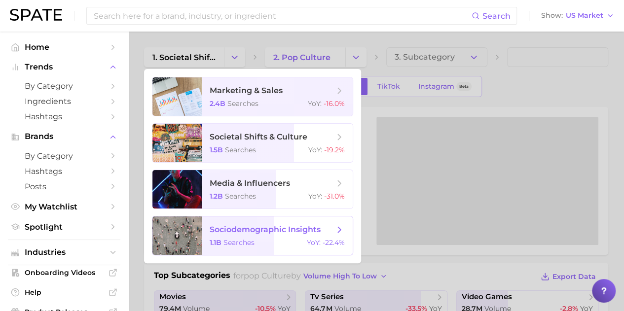
click at [244, 242] on span "searches" at bounding box center [238, 242] width 31 height 9
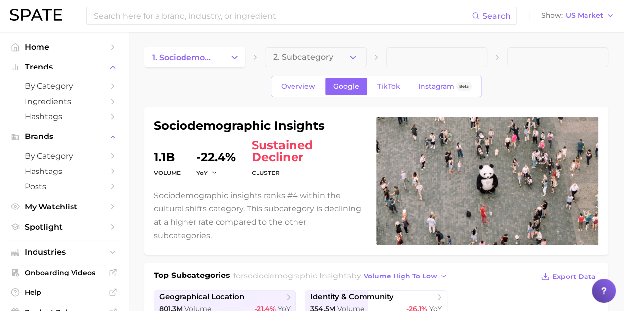
scroll to position [99, 0]
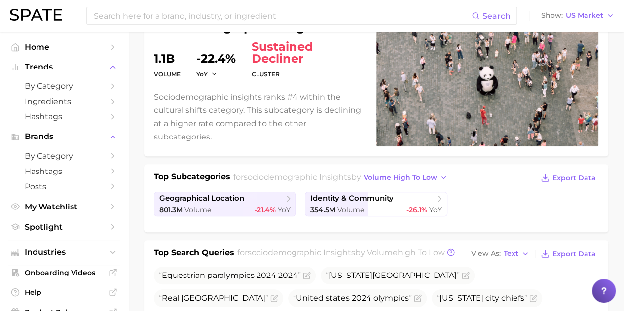
click at [373, 206] on div "354.5m Volume -26.1% YoY" at bounding box center [375, 210] width 131 height 9
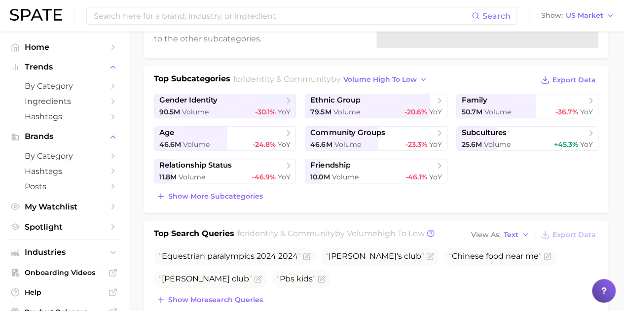
scroll to position [188, 0]
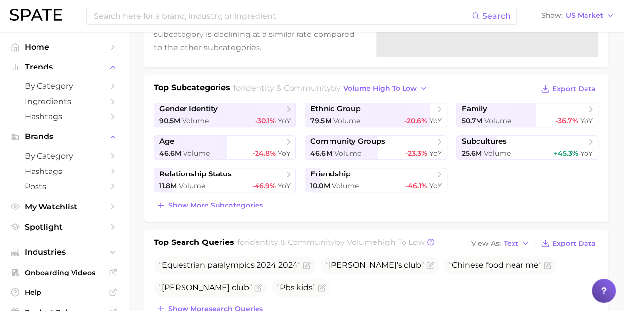
click at [486, 149] on span "Volume" at bounding box center [497, 153] width 27 height 9
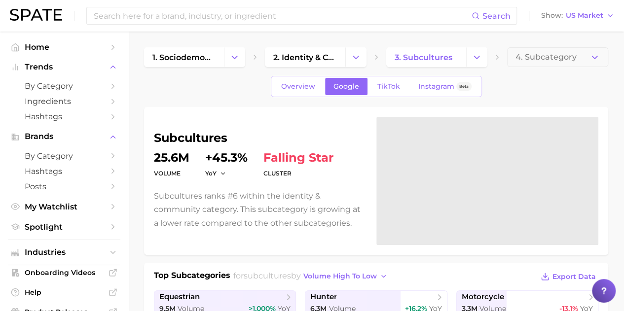
click at [148, 17] on input at bounding box center [282, 15] width 379 height 17
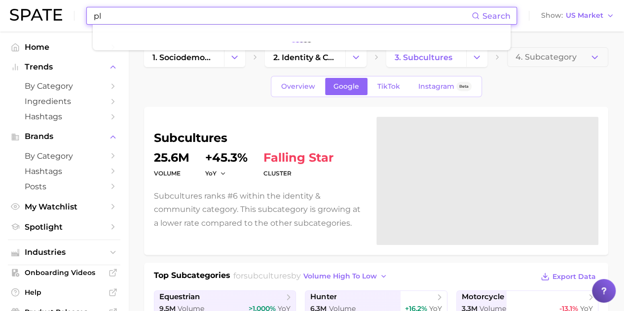
type input "p"
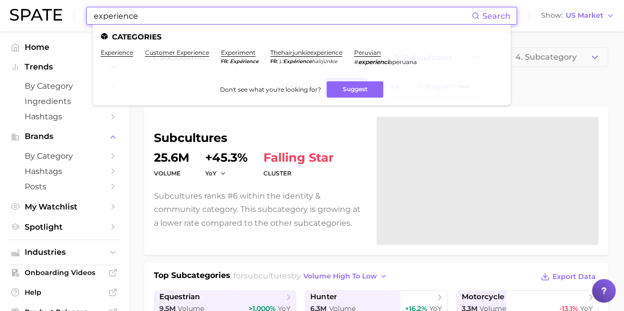
type input "experience"
click at [243, 53] on link "experiment" at bounding box center [238, 52] width 35 height 7
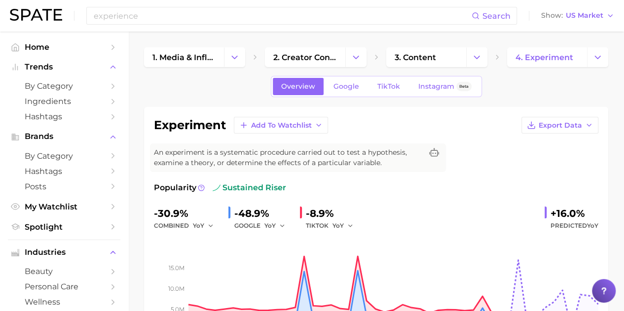
click at [341, 86] on span "Google" at bounding box center [346, 86] width 26 height 8
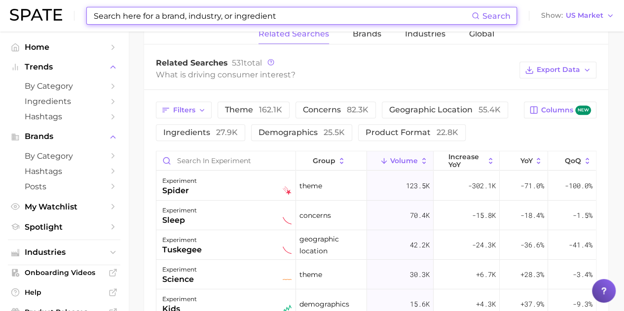
click at [175, 16] on input at bounding box center [282, 15] width 379 height 17
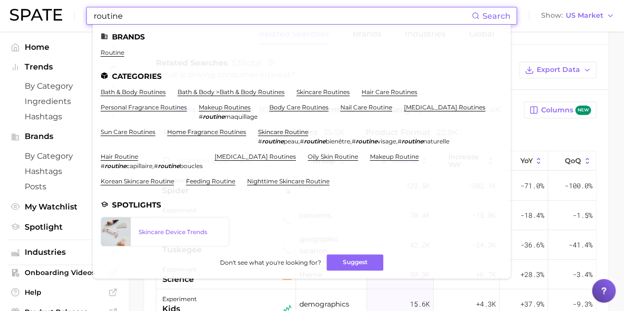
type input "routine"
click at [130, 92] on link "bath & body routines" at bounding box center [133, 91] width 65 height 7
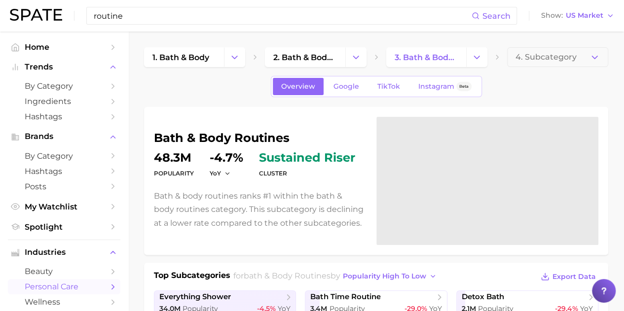
click at [135, 17] on input "routine" at bounding box center [282, 15] width 379 height 17
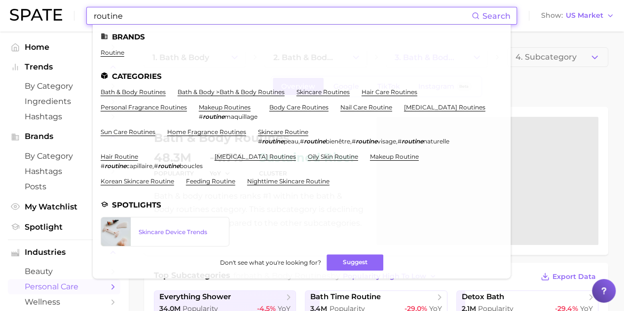
drag, startPoint x: 116, startPoint y: 15, endPoint x: 35, endPoint y: 4, distance: 82.6
click at [24, 9] on div "routine Search Brands routine Categories bath & body routines bath & body > bat…" at bounding box center [312, 16] width 604 height 32
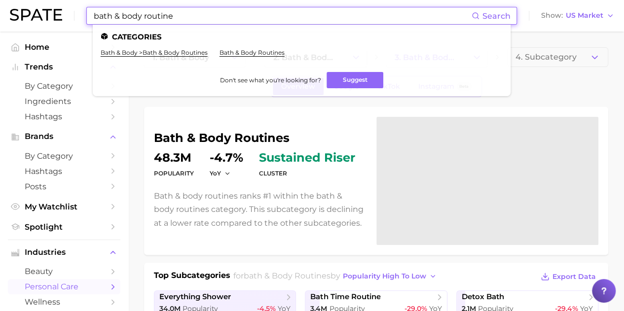
type input "bath & body routine"
click at [243, 52] on link "bath & body routines" at bounding box center [252, 52] width 65 height 7
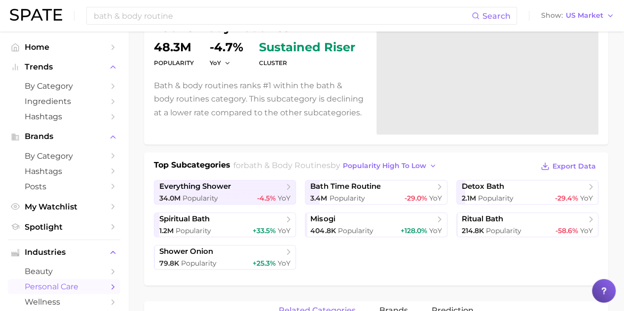
scroll to position [148, 0]
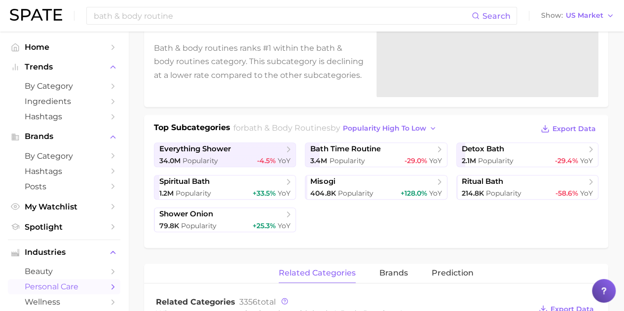
click at [224, 158] on div "34.0m Popularity -4.5% YoY" at bounding box center [224, 160] width 131 height 9
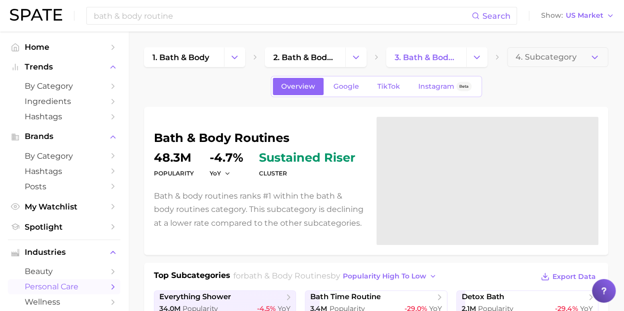
scroll to position [148, 0]
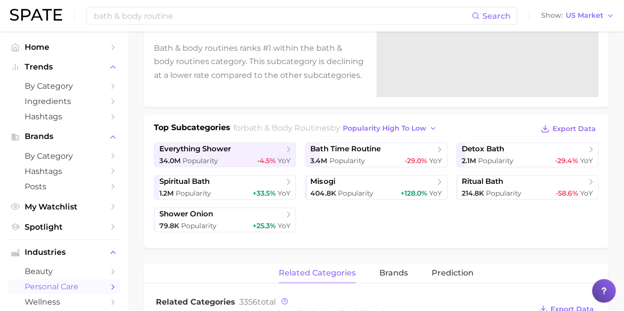
click at [346, 151] on span "bath time routine" at bounding box center [345, 149] width 70 height 9
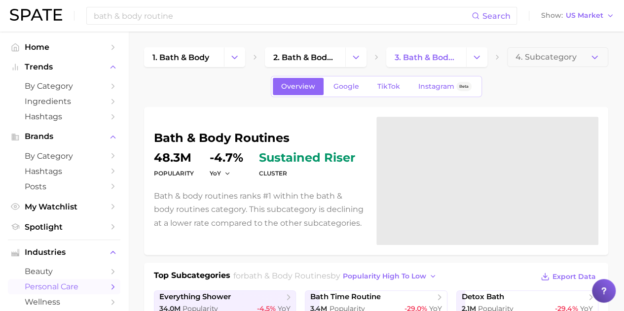
scroll to position [148, 0]
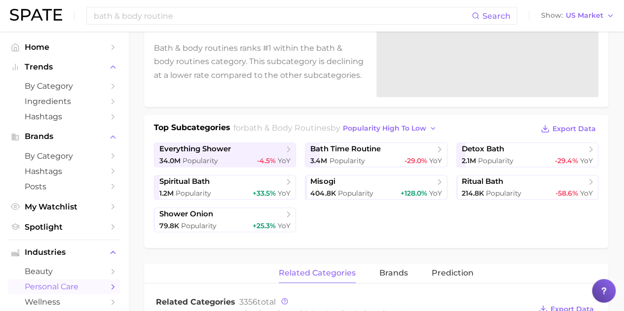
click at [500, 189] on span "Popularity" at bounding box center [504, 193] width 36 height 9
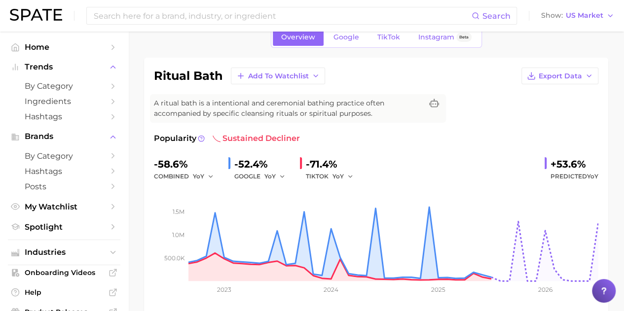
scroll to position [148, 0]
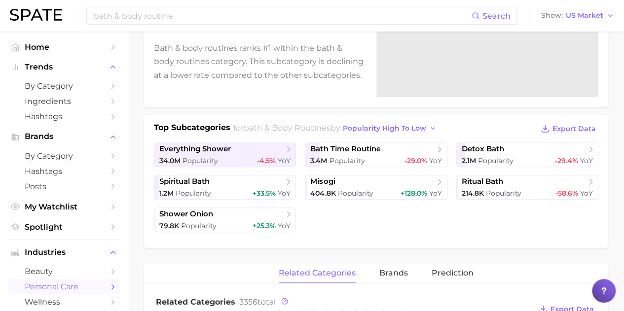
click at [191, 189] on span "Popularity" at bounding box center [194, 193] width 36 height 9
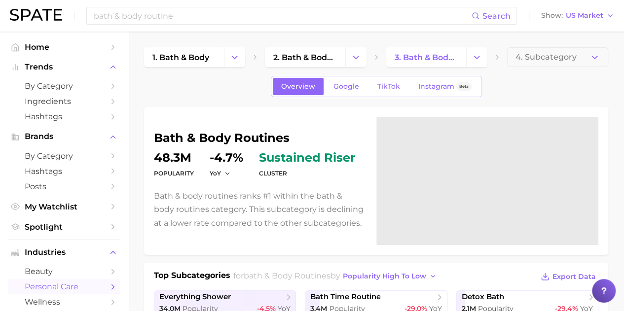
scroll to position [148, 0]
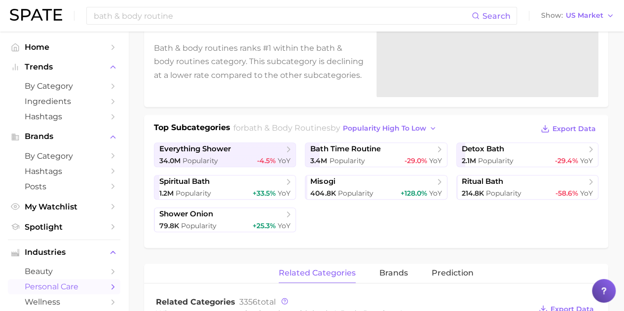
click at [199, 156] on span "34.0m Popularity" at bounding box center [188, 160] width 59 height 9
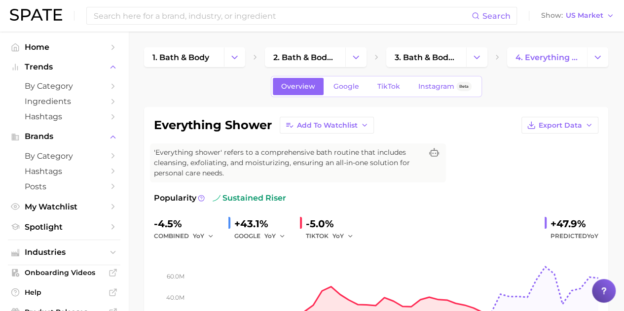
click at [357, 89] on span "Google" at bounding box center [346, 86] width 26 height 8
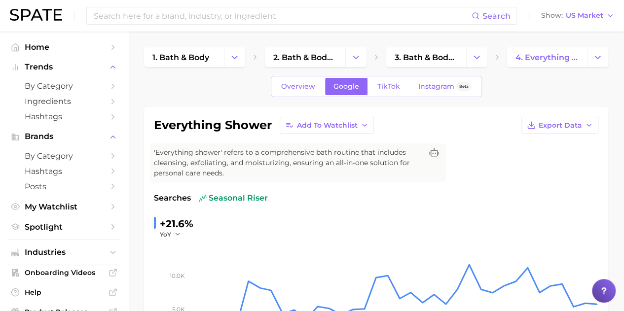
click at [383, 87] on span "TikTok" at bounding box center [388, 86] width 23 height 8
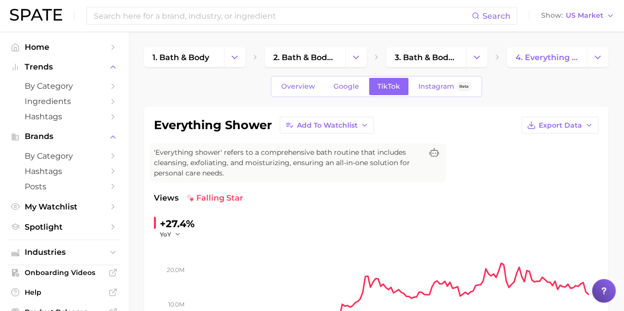
click at [348, 88] on span "Google" at bounding box center [346, 86] width 26 height 8
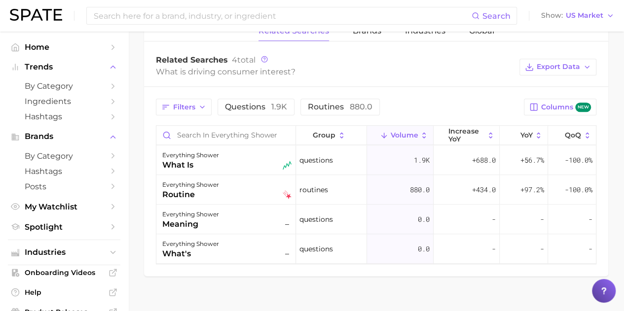
scroll to position [482, 0]
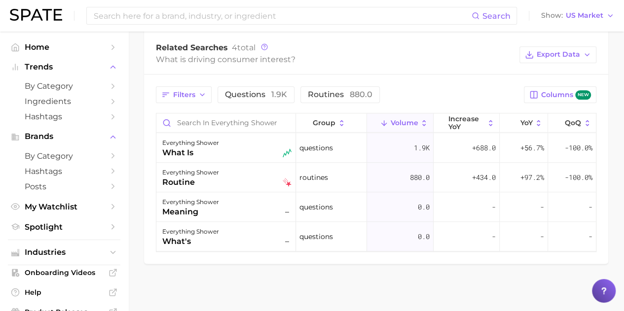
click at [211, 206] on div "everything shower" at bounding box center [190, 202] width 57 height 12
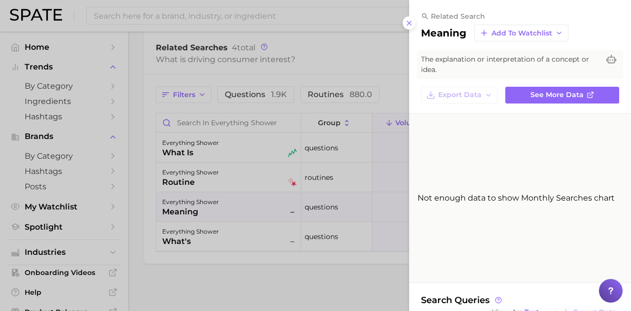
click at [407, 24] on icon at bounding box center [409, 23] width 8 height 8
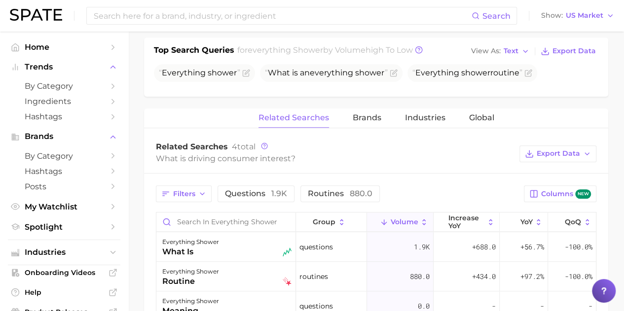
scroll to position [334, 0]
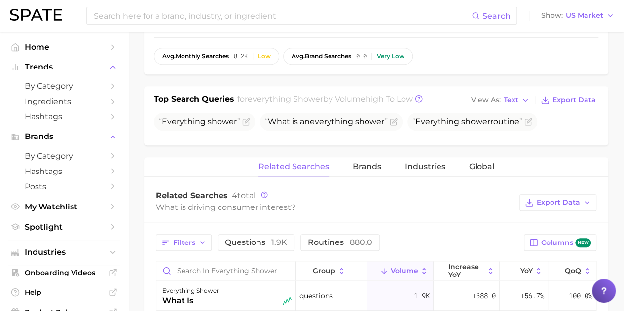
click at [361, 169] on span "Brands" at bounding box center [367, 166] width 29 height 9
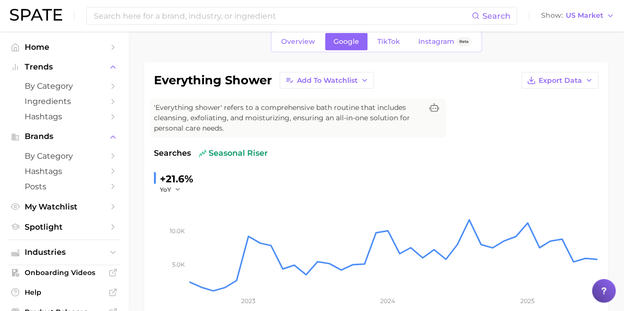
scroll to position [0, 0]
